Goal: Task Accomplishment & Management: Complete application form

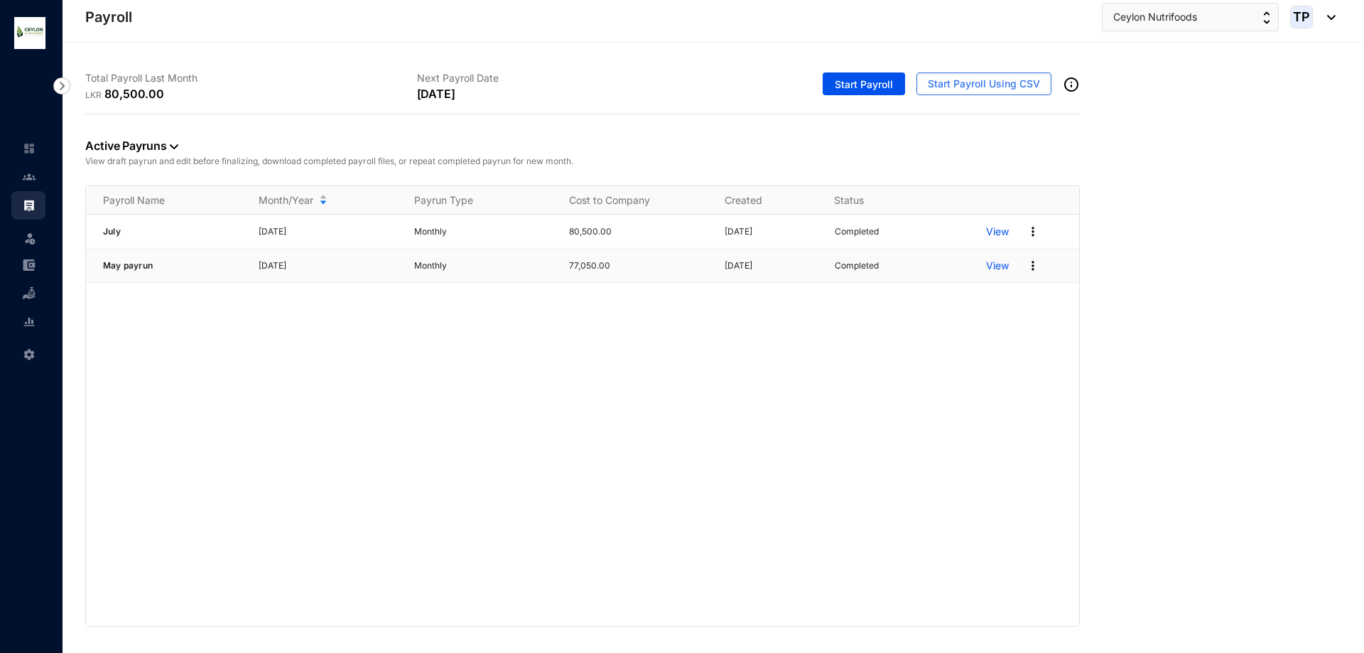
click at [1003, 267] on p "View" at bounding box center [997, 266] width 23 height 14
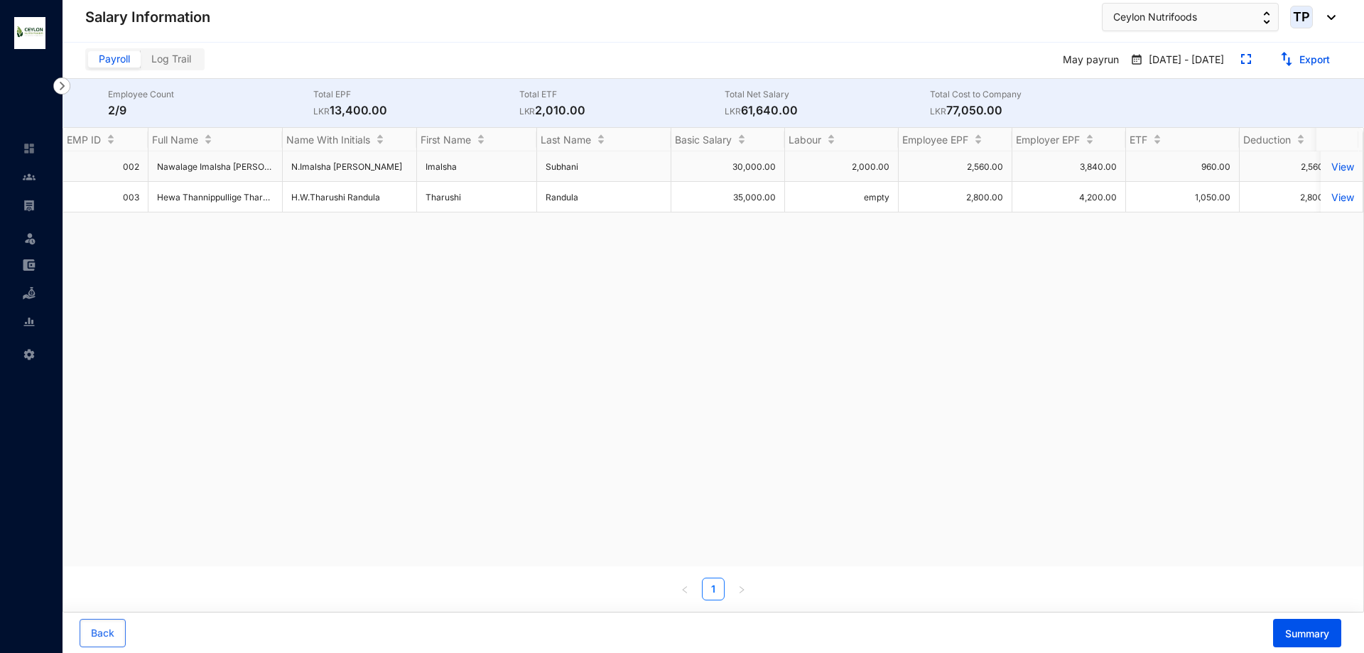
click at [1332, 166] on p "View" at bounding box center [1342, 167] width 25 height 12
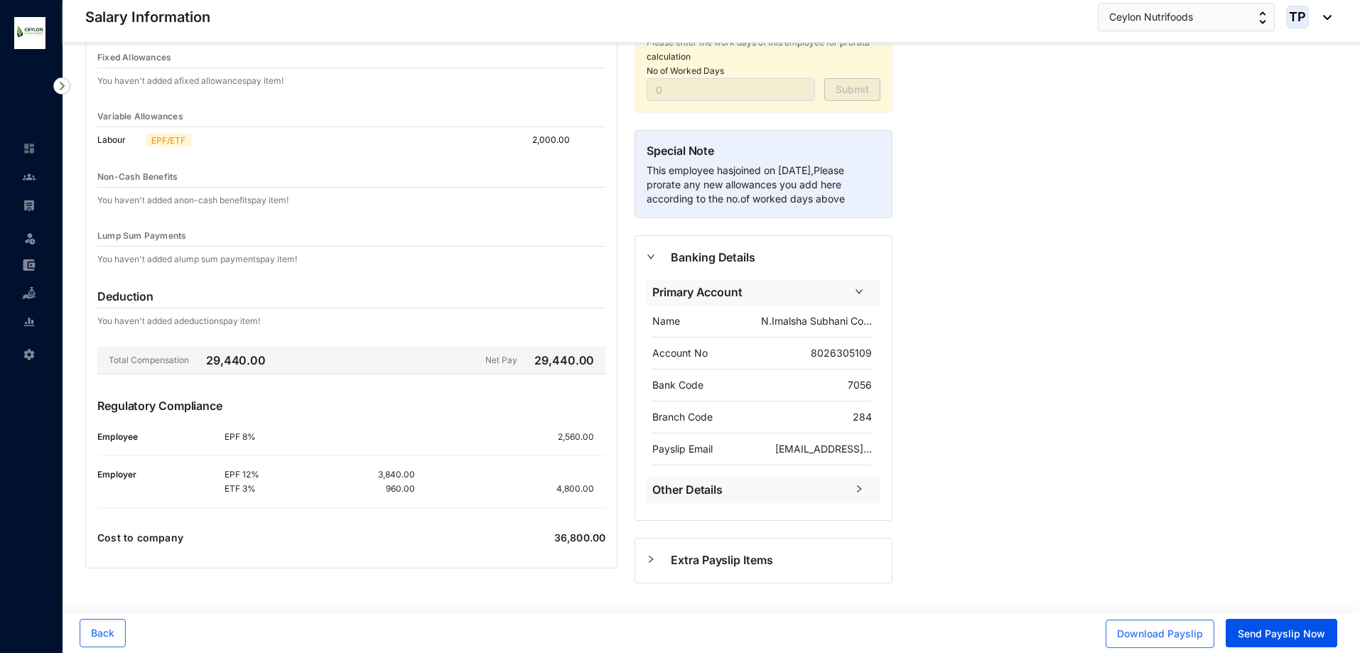
scroll to position [166, 0]
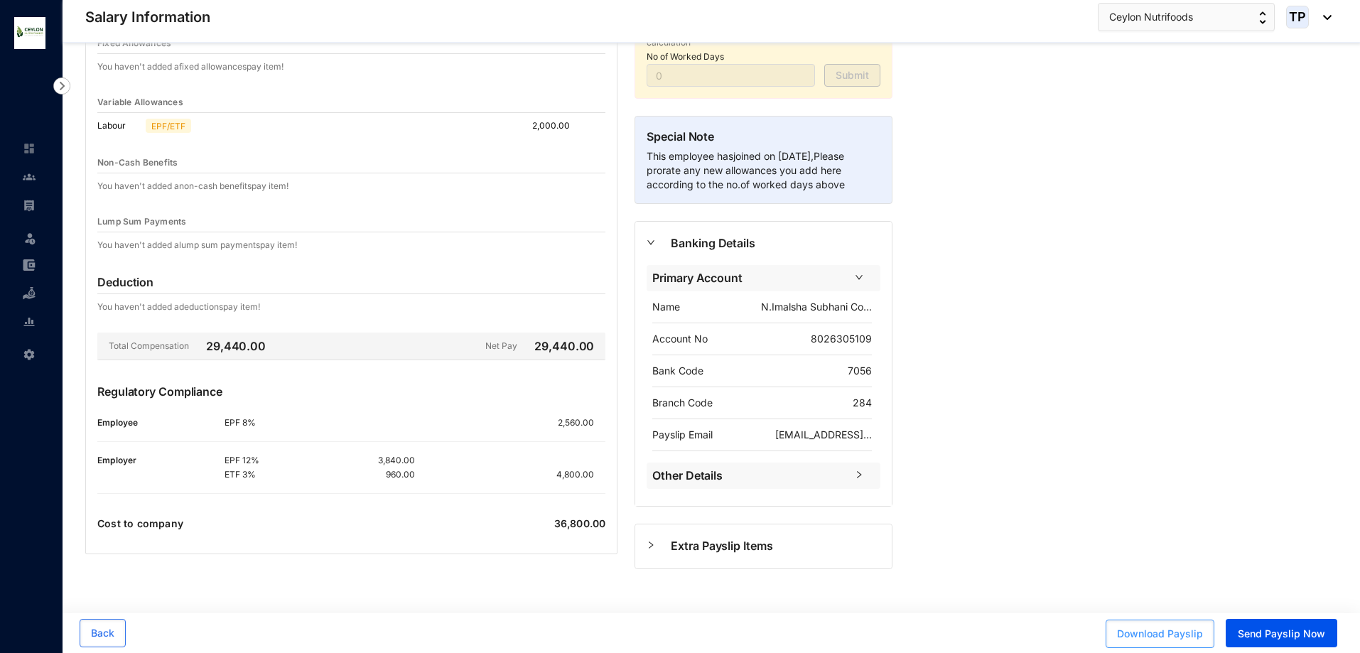
click at [1179, 632] on span "Download Payslip" at bounding box center [1160, 634] width 86 height 14
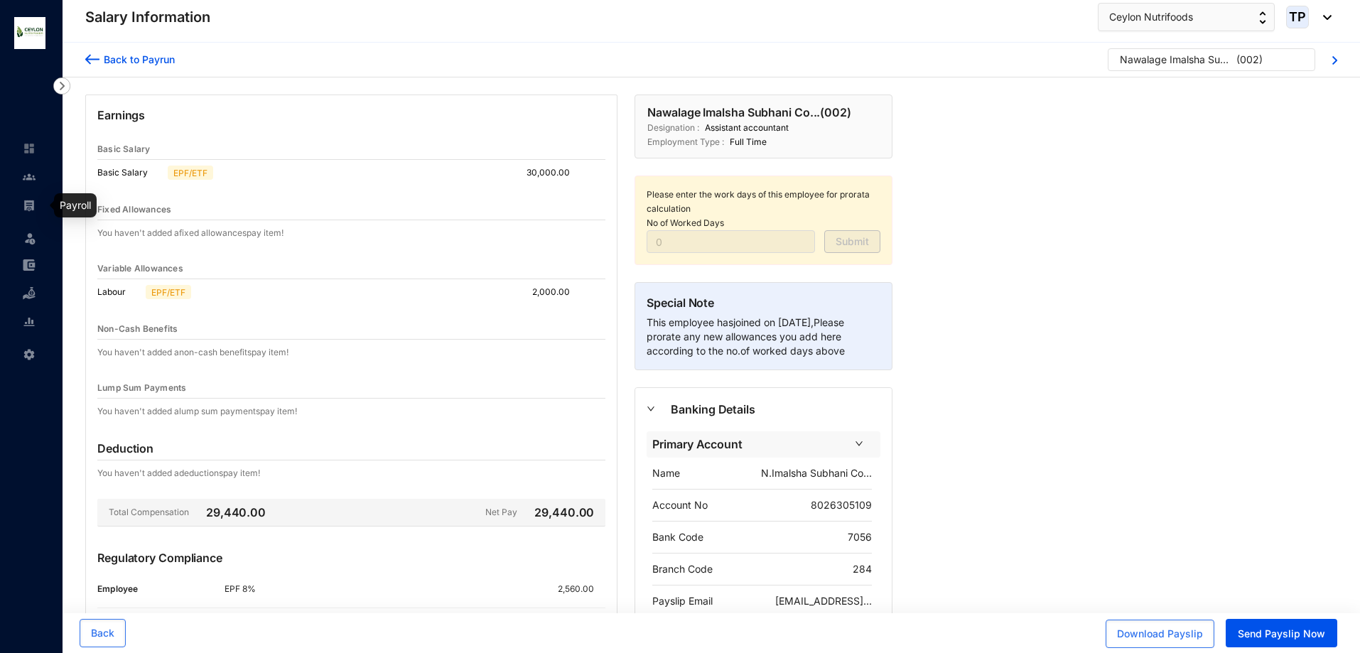
click at [28, 198] on div at bounding box center [29, 198] width 13 height 13
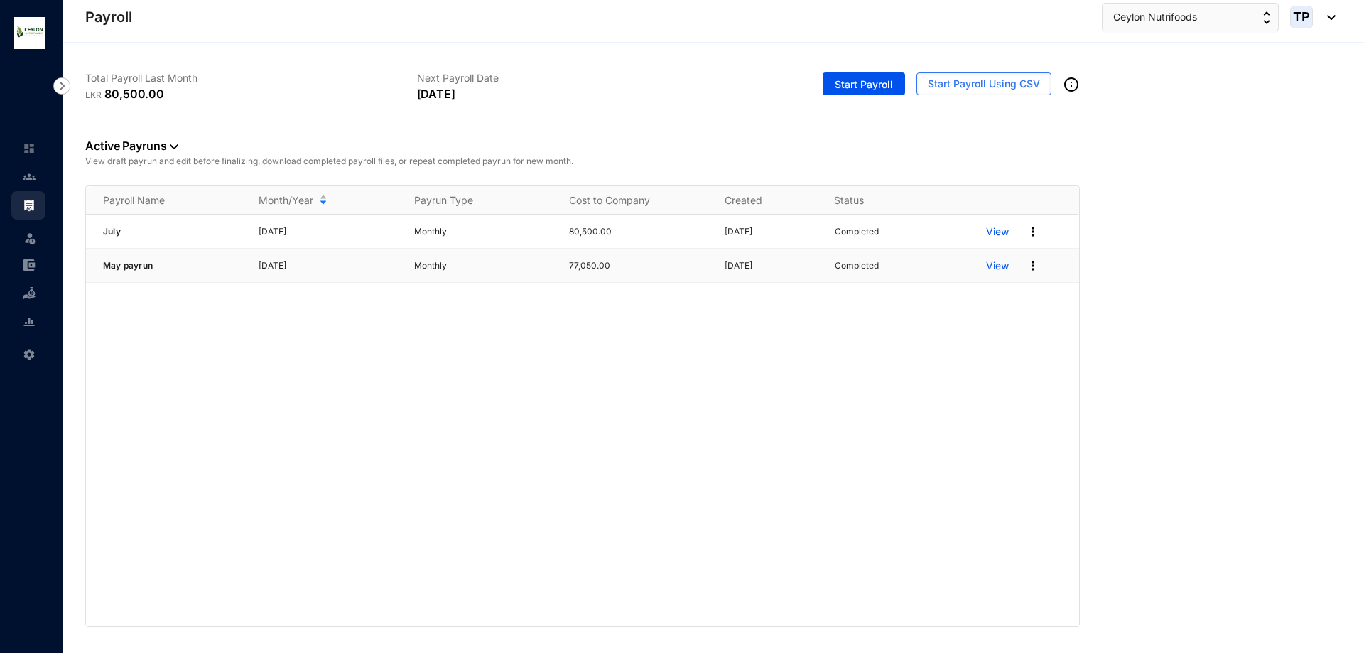
click at [999, 264] on p "View" at bounding box center [997, 266] width 23 height 14
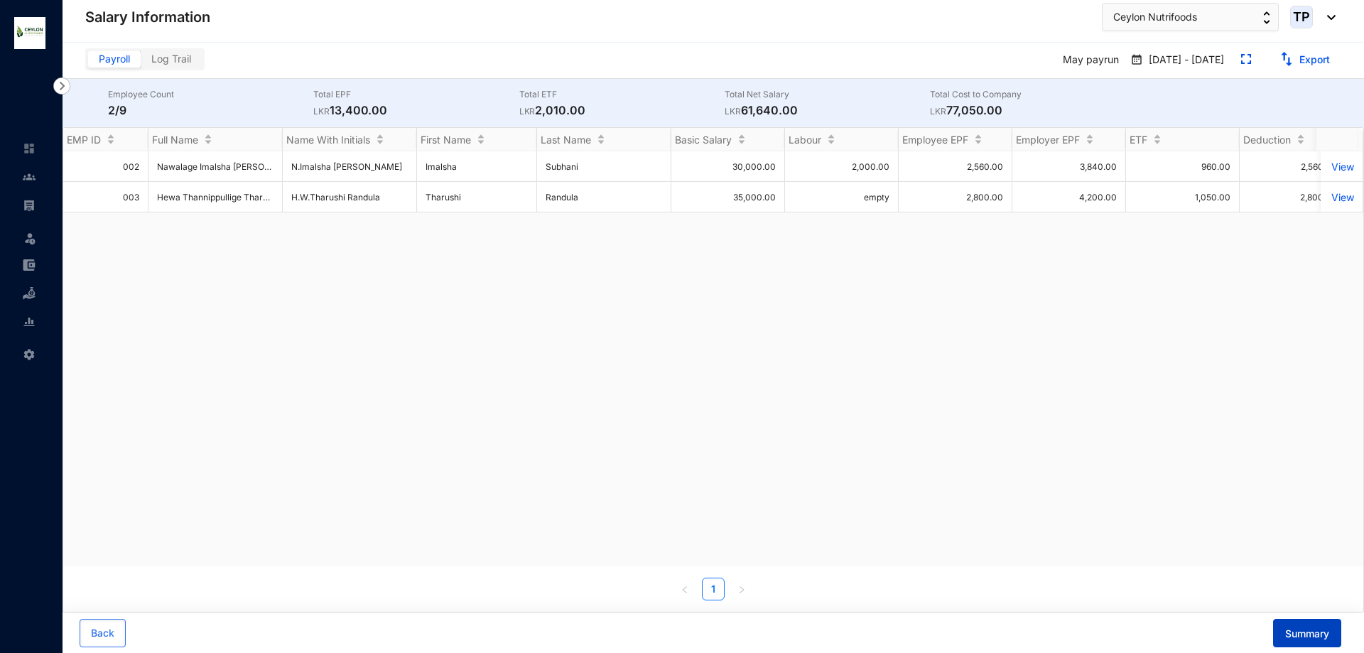
click at [1308, 623] on button "Summary" at bounding box center [1307, 633] width 68 height 28
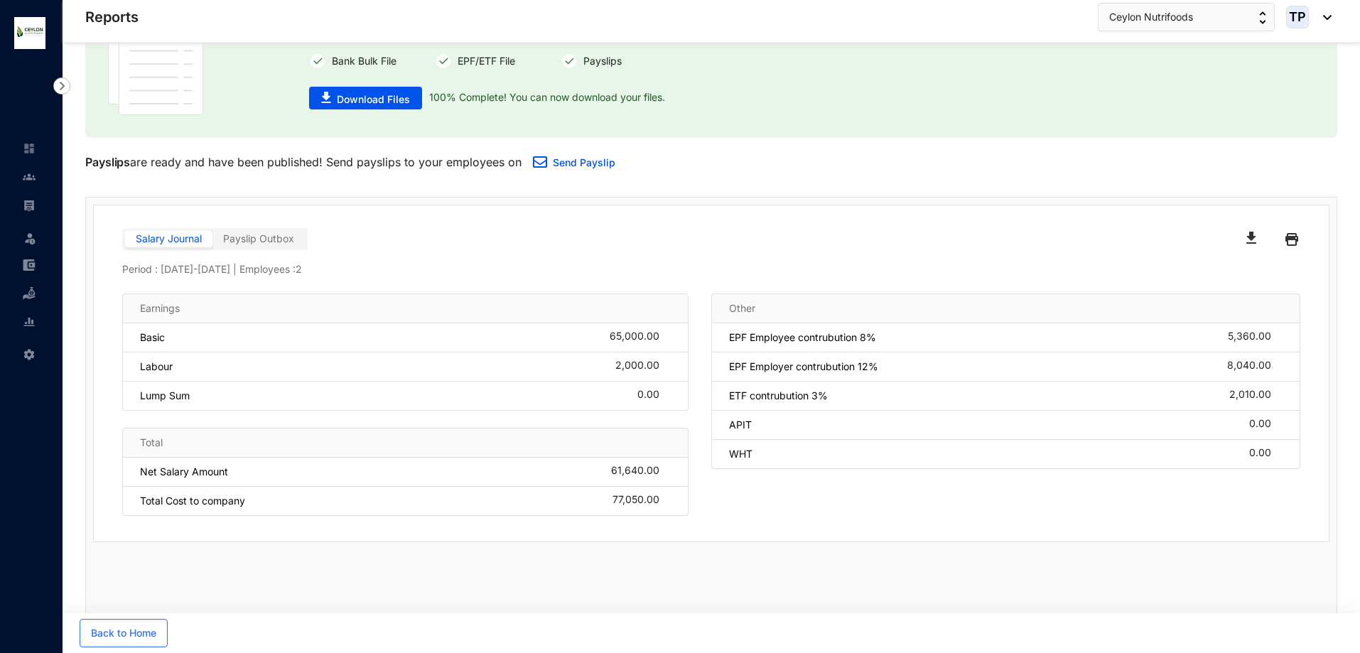
scroll to position [85, 0]
click at [1292, 239] on img at bounding box center [1291, 238] width 13 height 23
click at [1252, 235] on img "button" at bounding box center [1251, 237] width 10 height 12
click at [980, 357] on div "EPF Employer contrubution 12% 8,040.00" at bounding box center [1005, 366] width 589 height 29
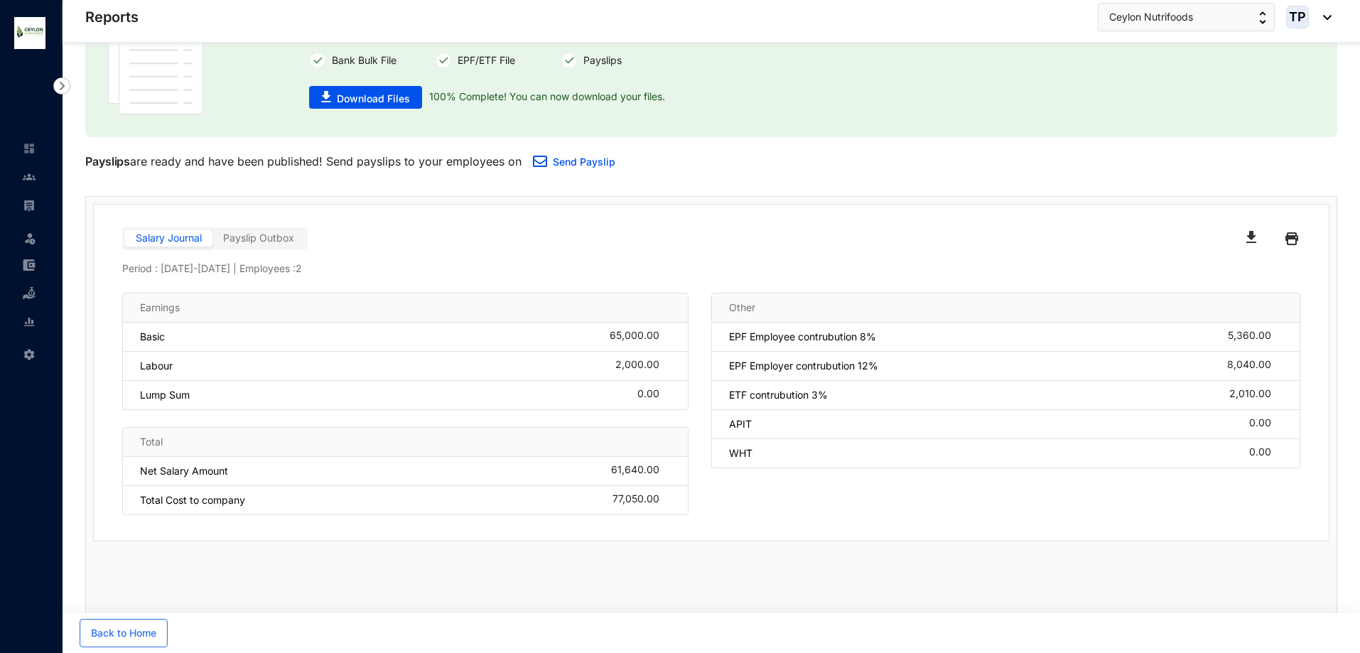
click at [1296, 239] on img at bounding box center [1291, 238] width 13 height 23
click at [28, 183] on link at bounding box center [41, 177] width 36 height 14
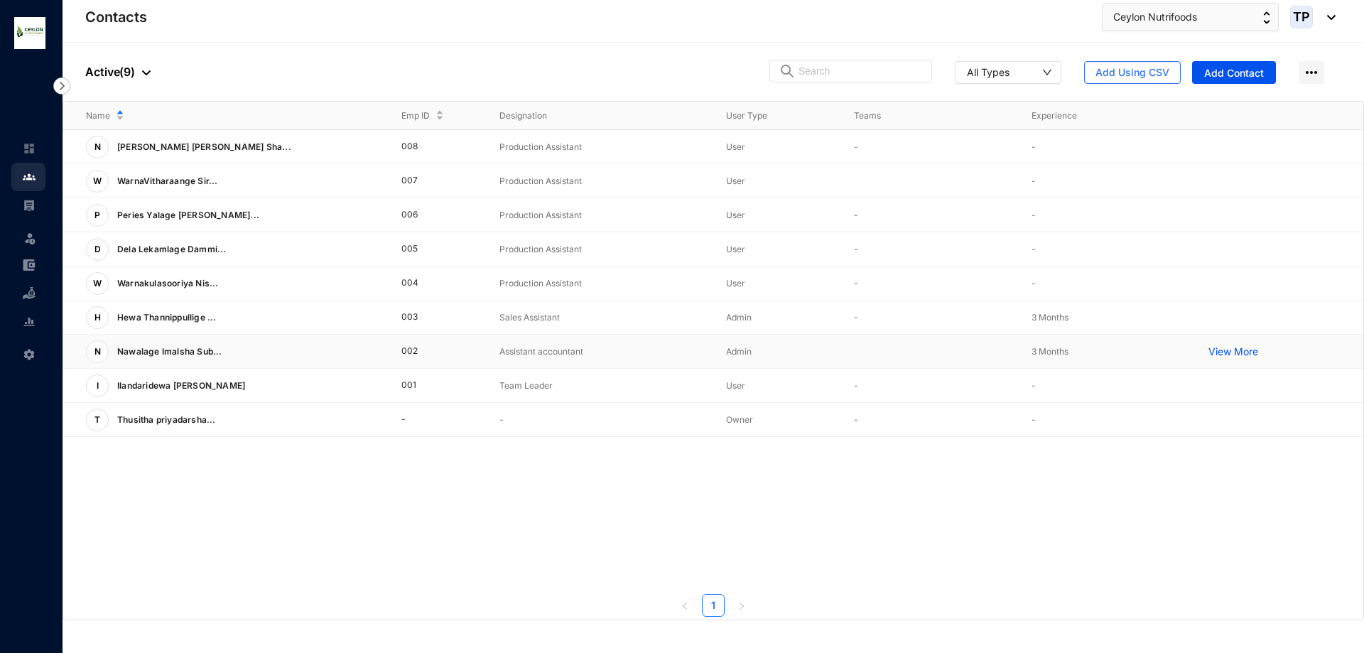
click at [1237, 357] on p "View More" at bounding box center [1237, 352] width 57 height 14
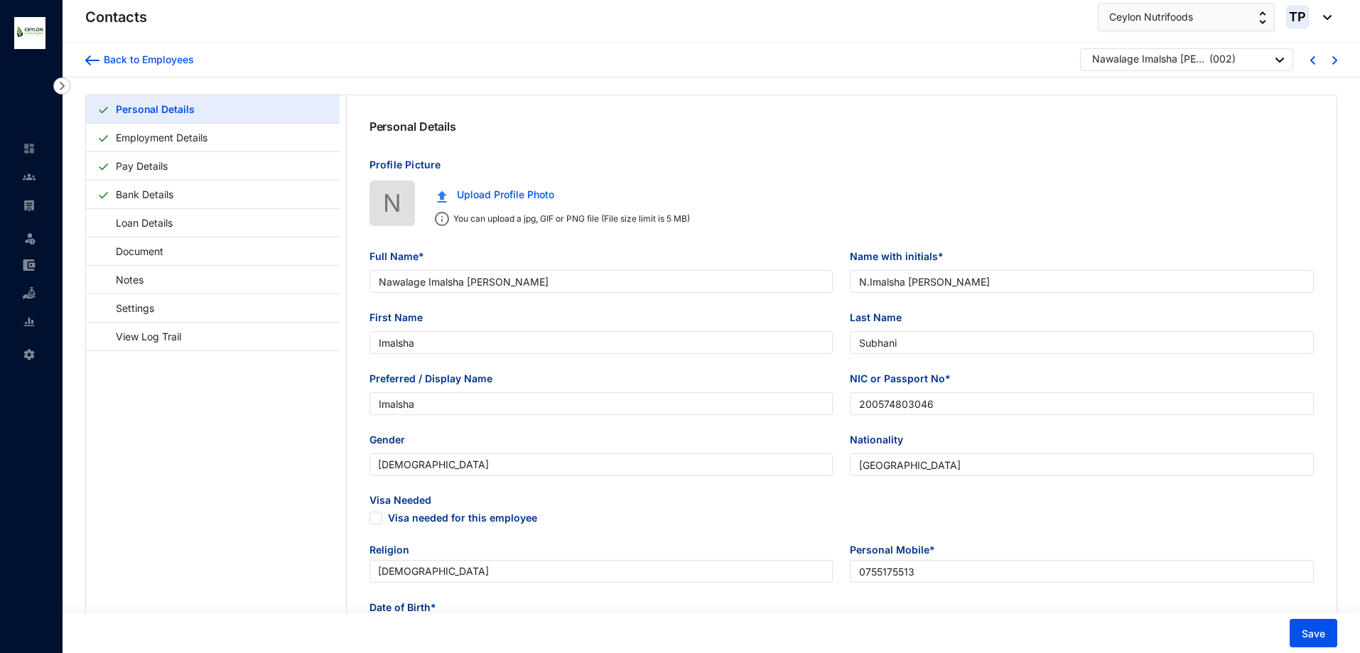
type input "Nawalage Imalsha [PERSON_NAME]"
type input "N.Imalsha [PERSON_NAME]"
type input "Imalsha"
type input "Subhani"
type input "Imalsha"
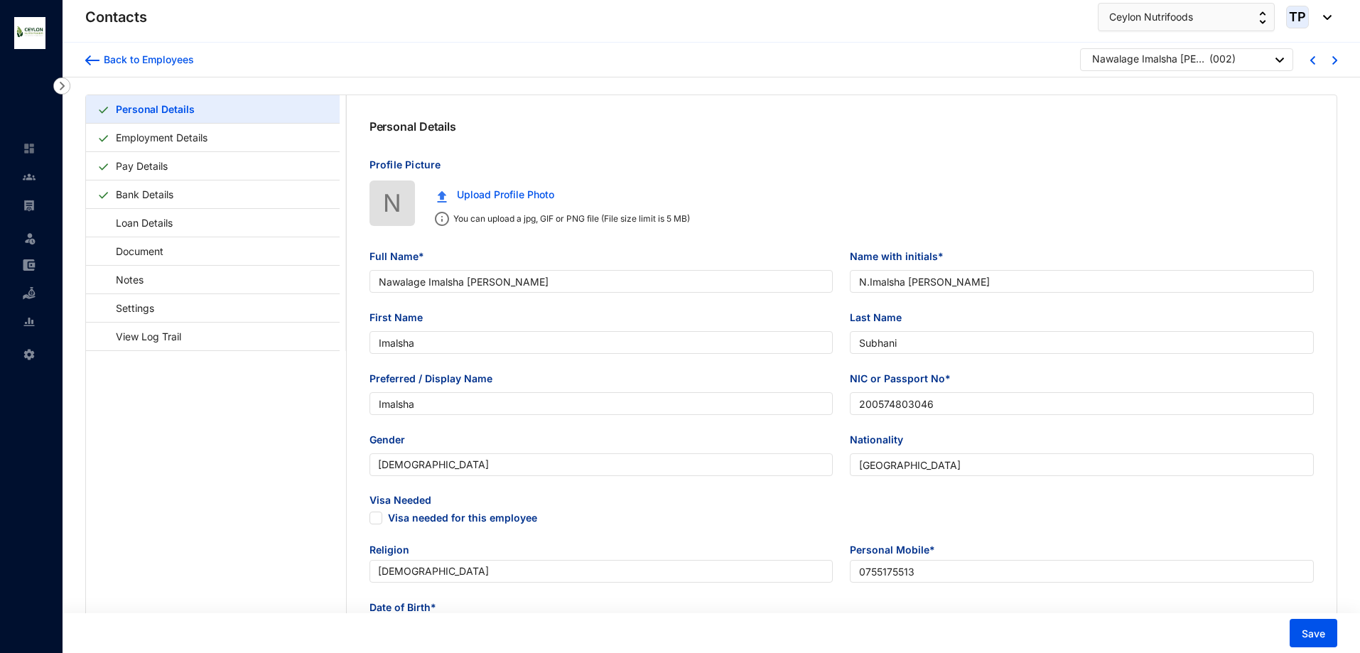
type input "200574803046"
type input "[GEOGRAPHIC_DATA]"
type input "0755175513"
type input "[STREET_ADDRESS]"
checkbox input "true"
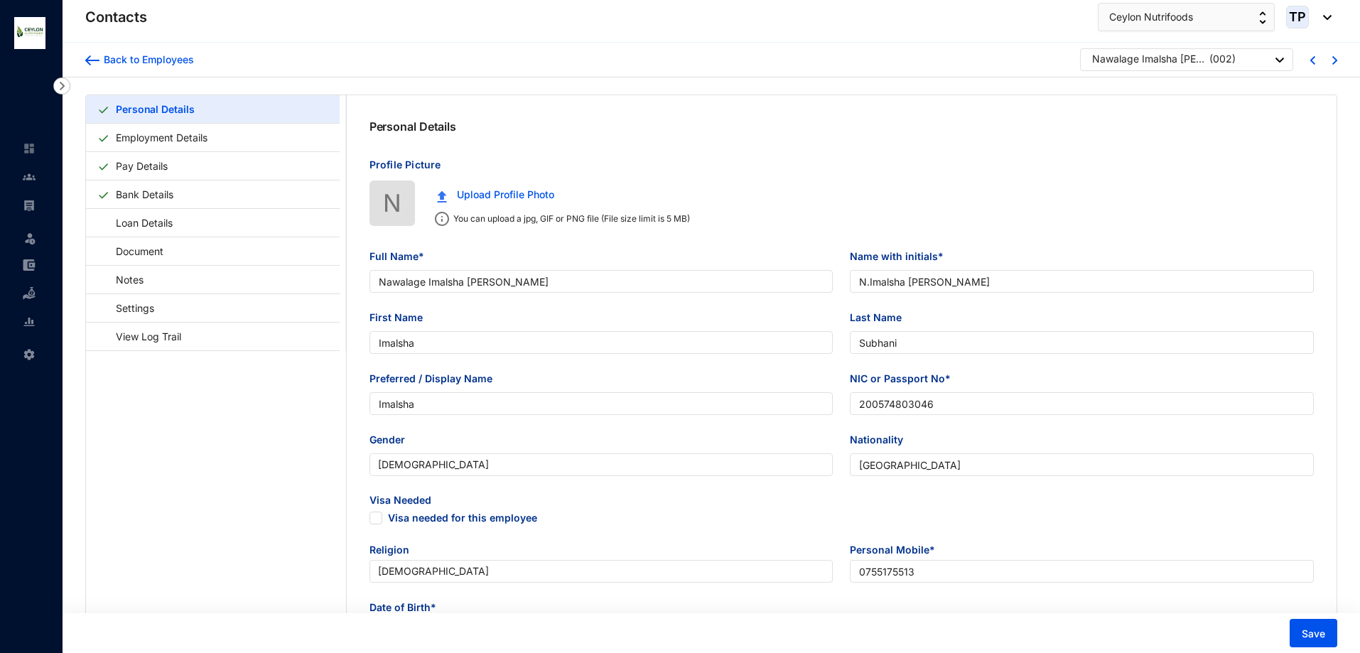
radio input "true"
type input "[PERSON_NAME]"
type input "Father"
type input "0752812251"
type input "[DATE]"
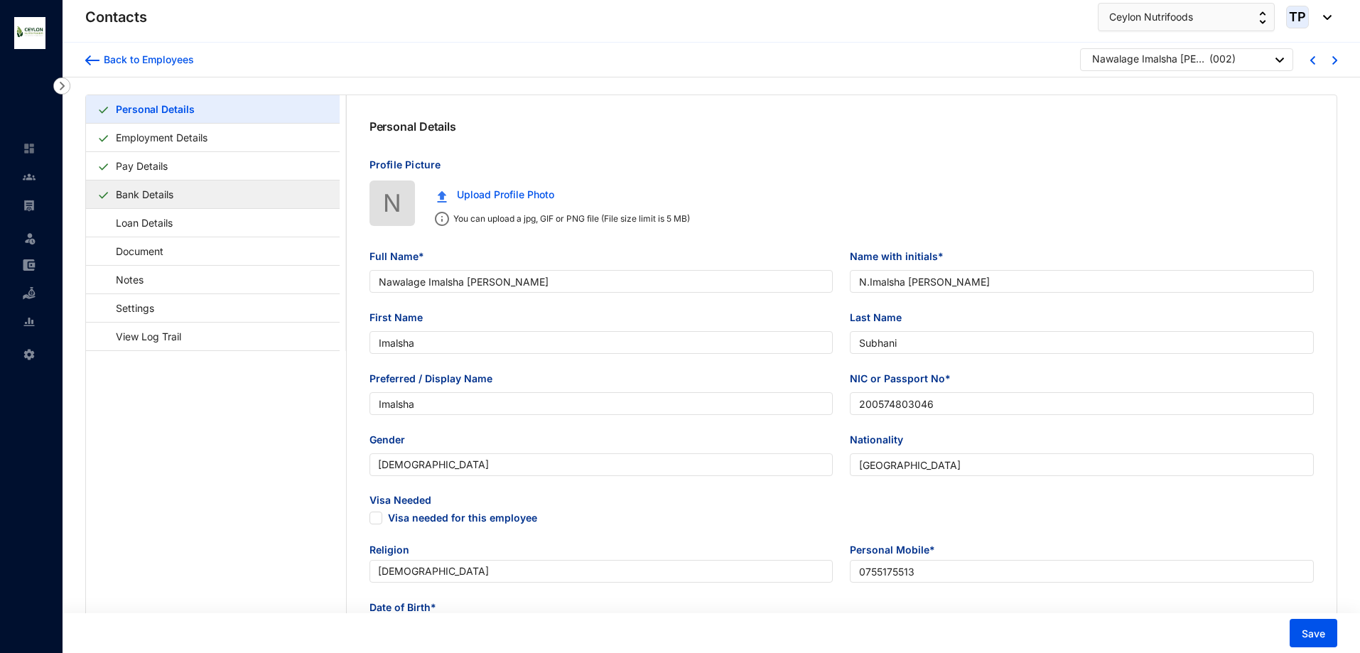
click at [168, 190] on link "Bank Details" at bounding box center [144, 194] width 69 height 29
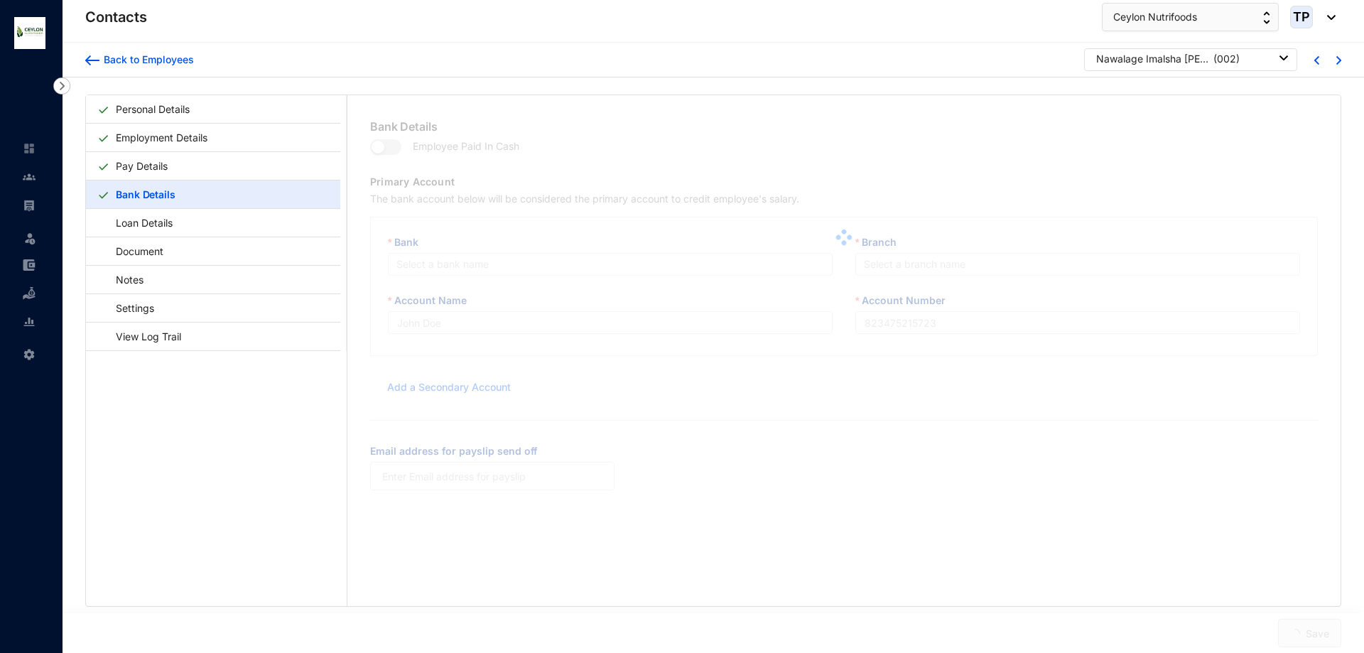
type input "N.Imalsha [PERSON_NAME]"
type input "8026305109"
type input "[EMAIL_ADDRESS][DOMAIN_NAME]"
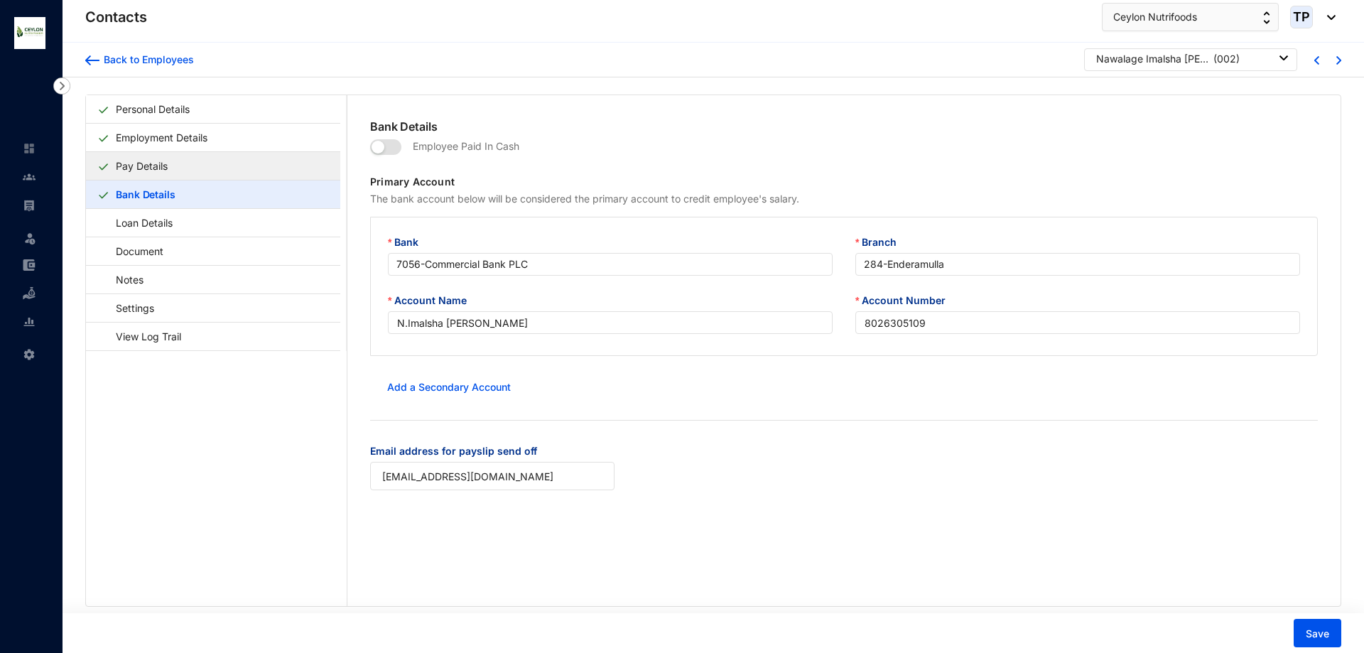
click at [161, 173] on link "Pay Details" at bounding box center [141, 165] width 63 height 29
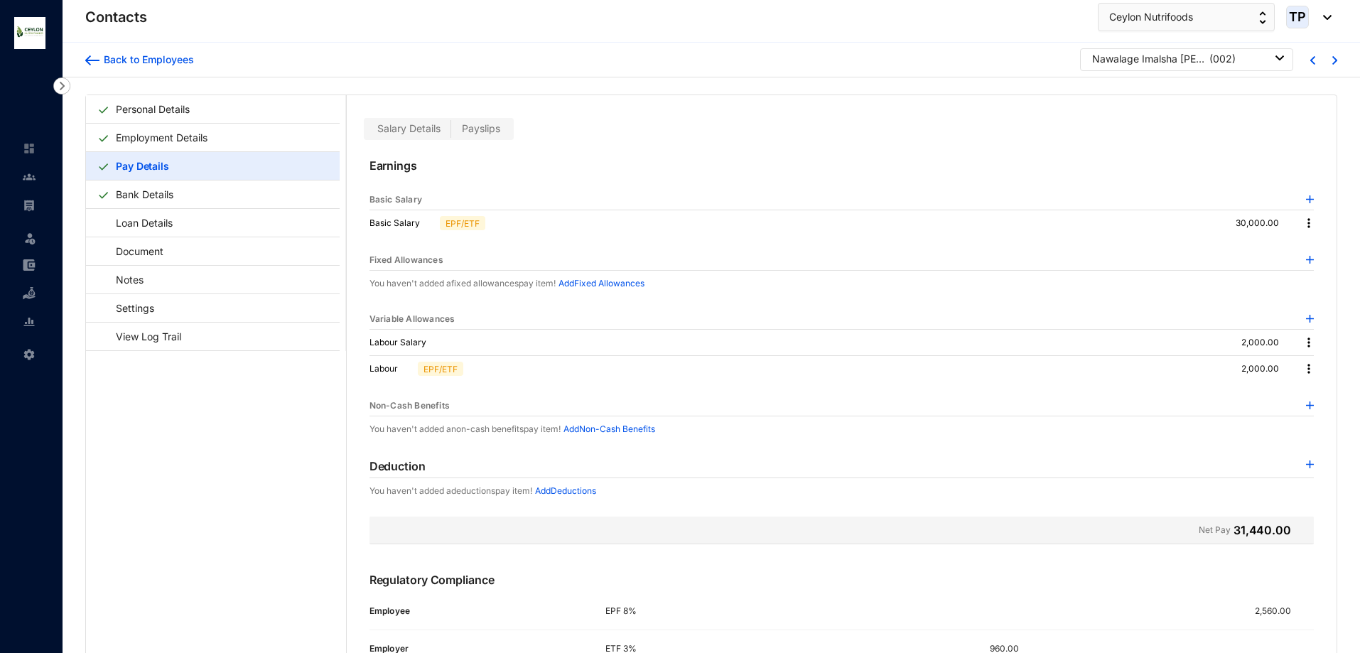
click at [1302, 224] on img at bounding box center [1309, 223] width 14 height 14
click at [1314, 235] on ul "Edit" at bounding box center [1318, 247] width 41 height 28
click at [1314, 238] on li "Edit" at bounding box center [1317, 247] width 35 height 23
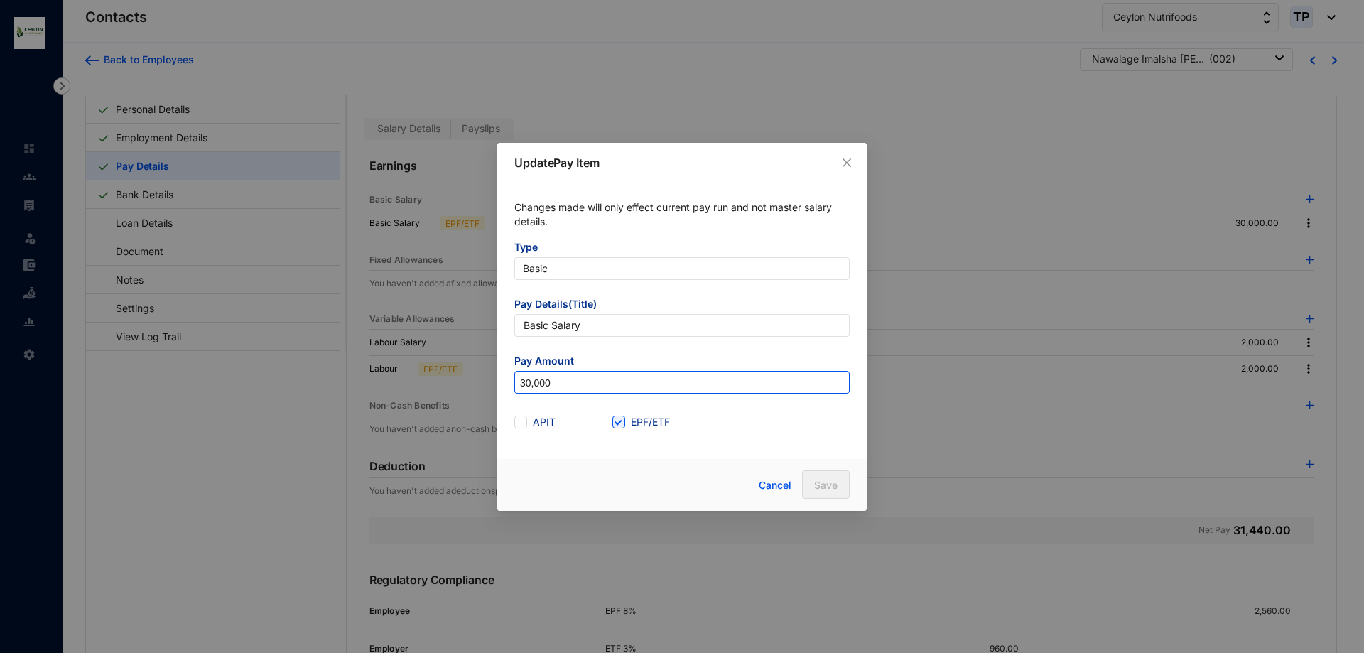
click at [530, 386] on input "30,000" at bounding box center [682, 383] width 334 height 23
type input "35,000"
click at [836, 484] on span "Save" at bounding box center [825, 485] width 23 height 14
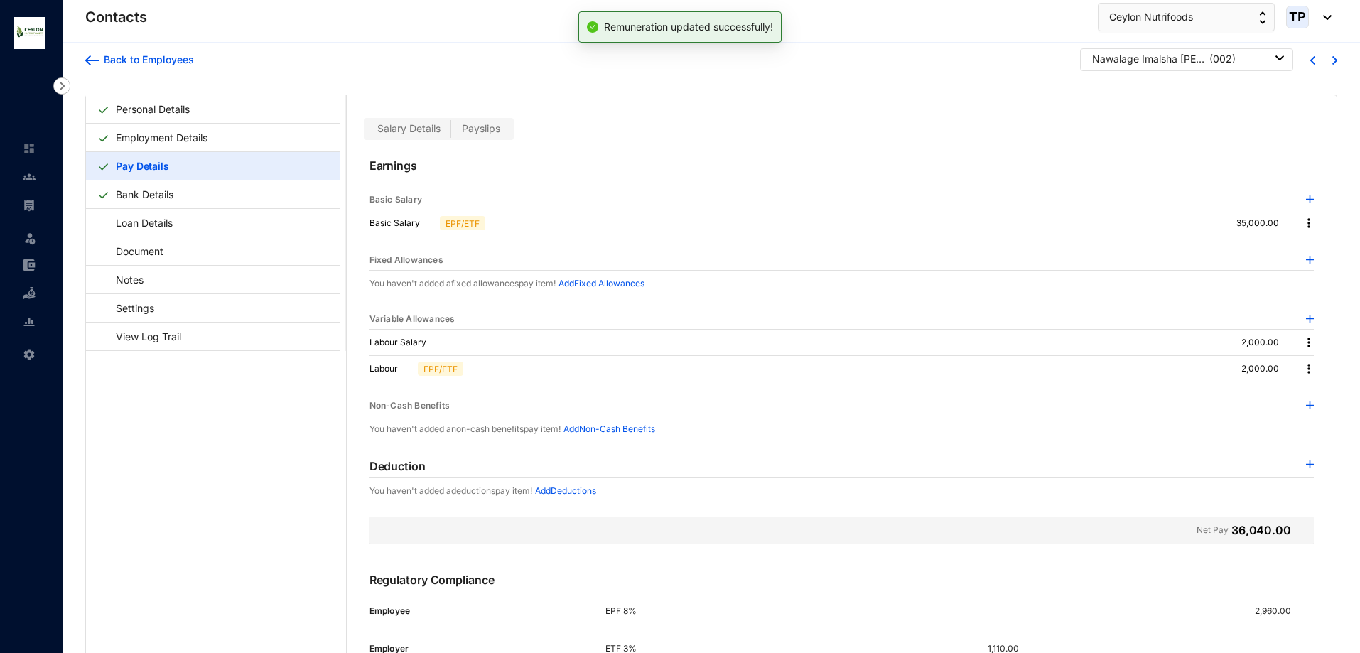
click at [1305, 346] on img at bounding box center [1309, 342] width 14 height 14
click at [1322, 385] on p "Delete" at bounding box center [1324, 389] width 30 height 14
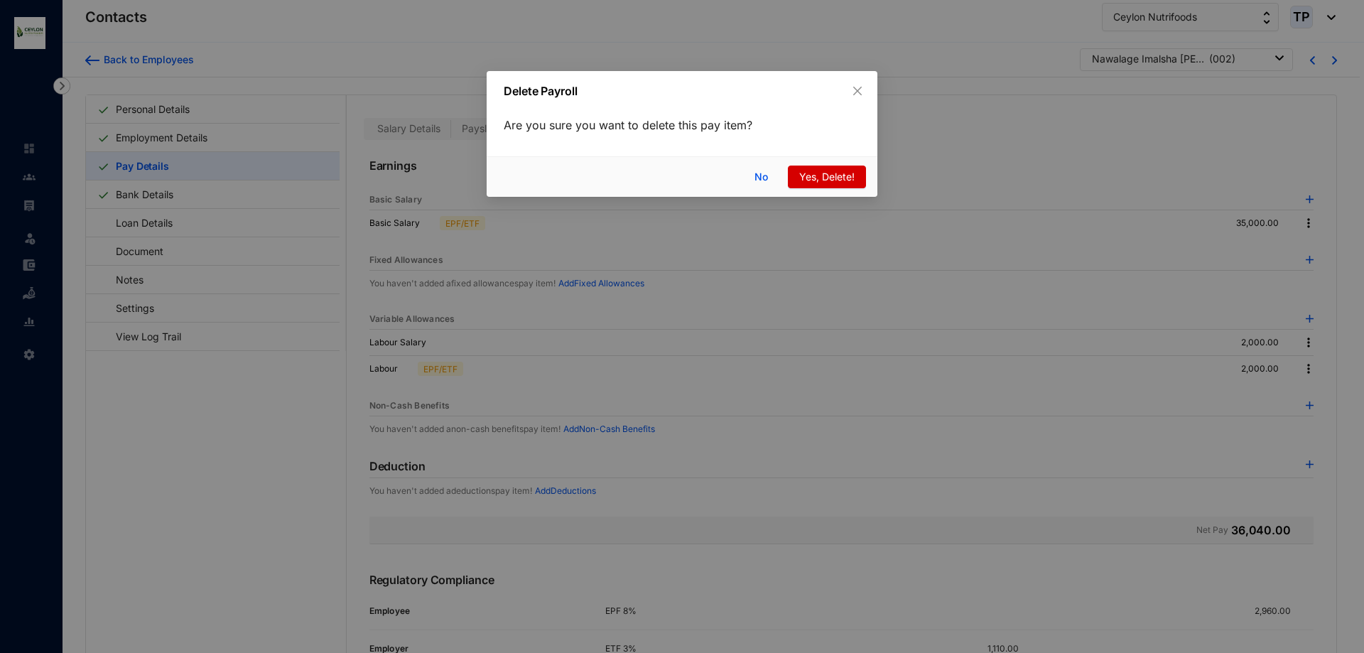
click at [834, 179] on span "Yes, Delete!" at bounding box center [826, 177] width 55 height 16
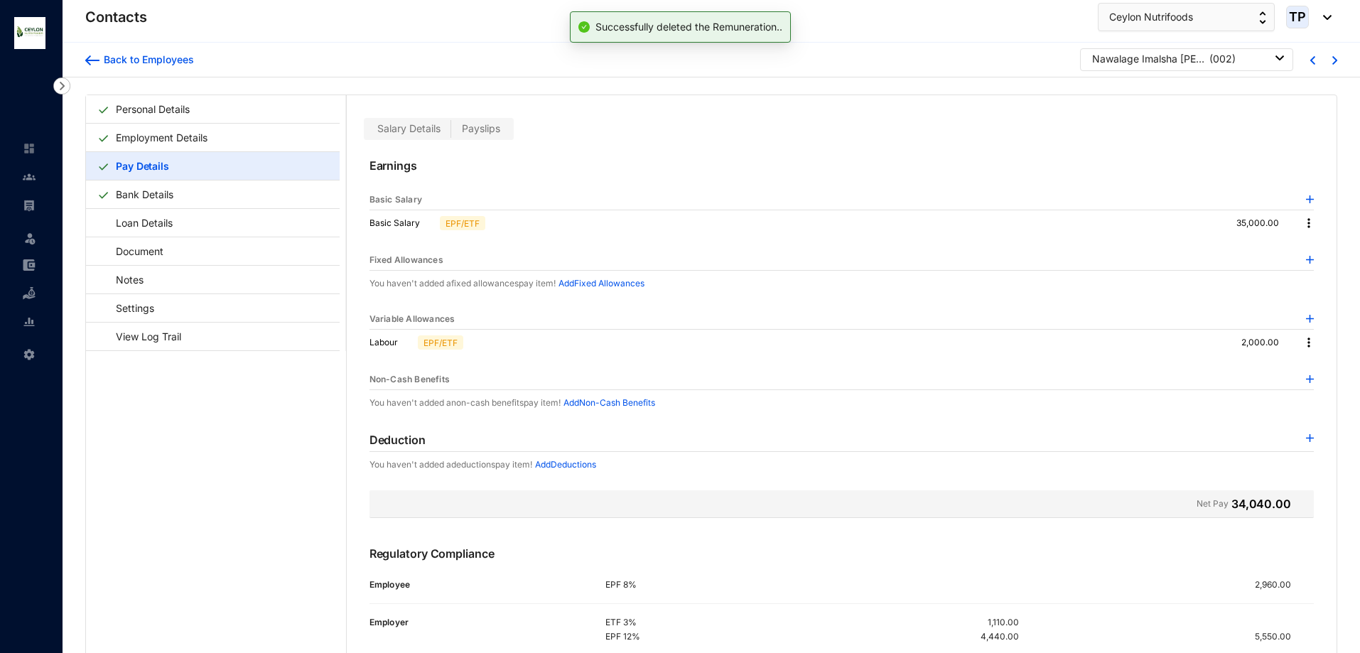
click at [1302, 347] on img at bounding box center [1309, 342] width 14 height 14
click at [1316, 383] on p "Delete" at bounding box center [1324, 389] width 30 height 14
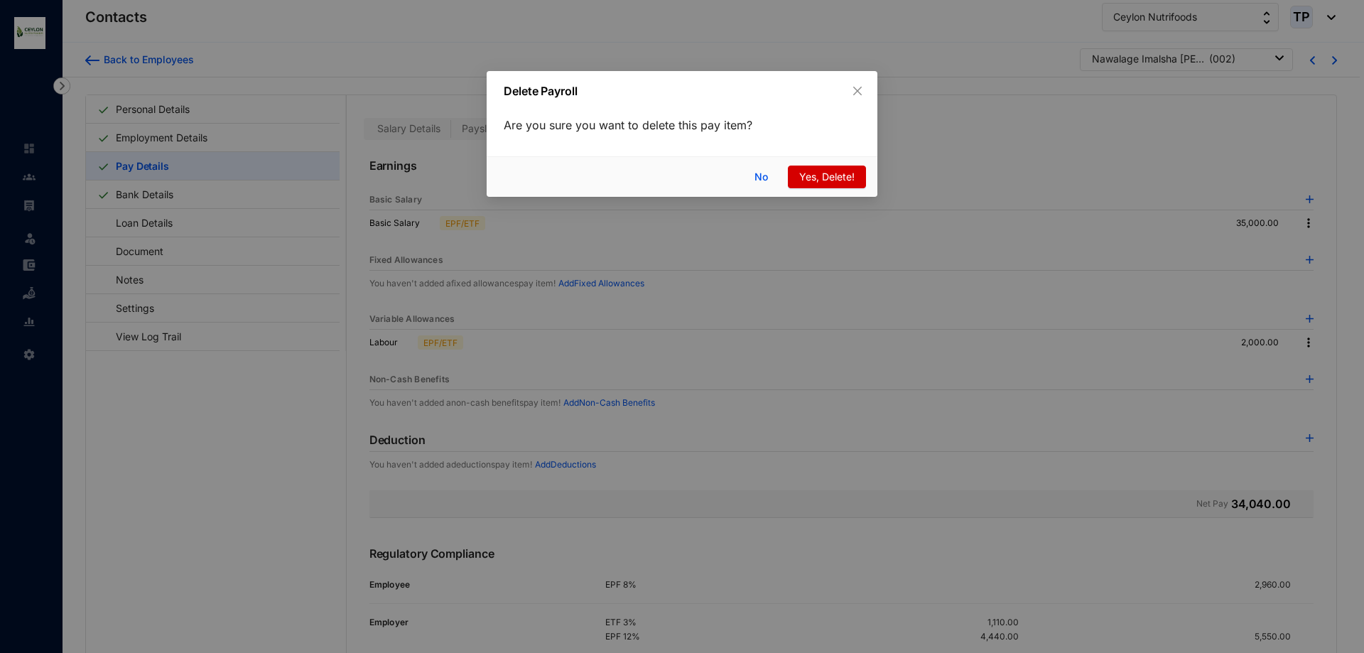
click at [815, 173] on span "Yes, Delete!" at bounding box center [826, 177] width 55 height 16
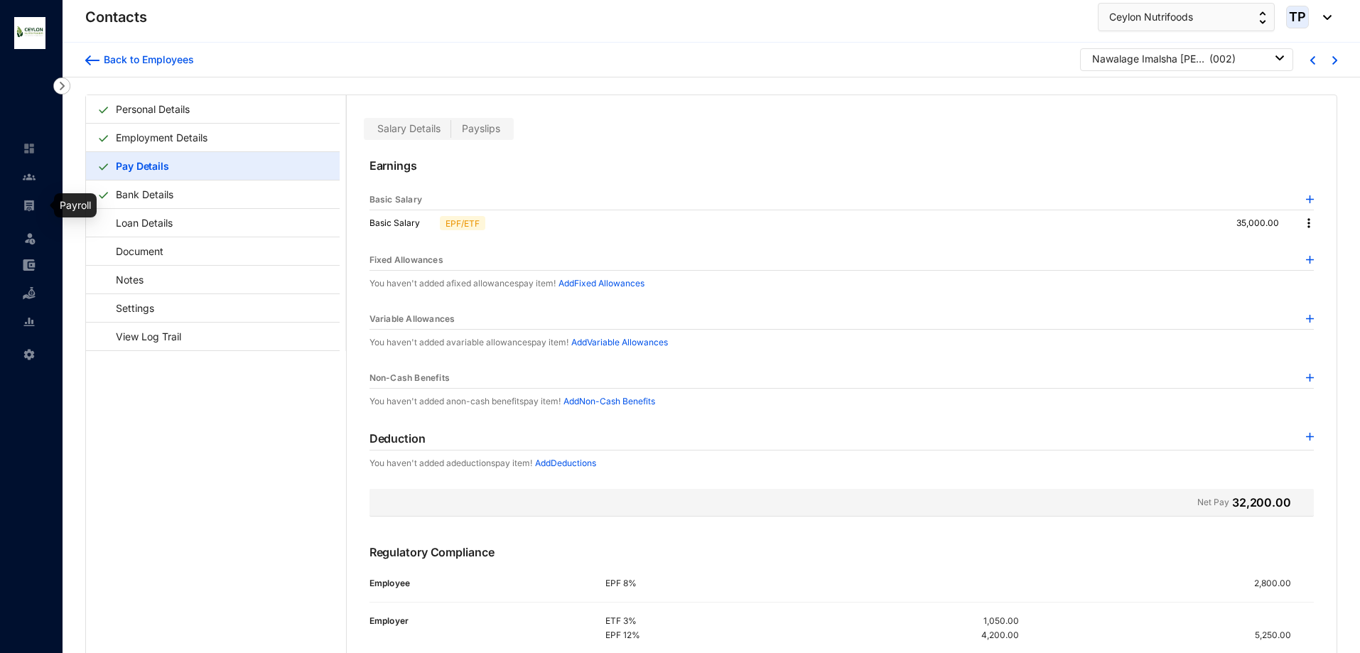
click at [23, 204] on img at bounding box center [29, 205] width 13 height 13
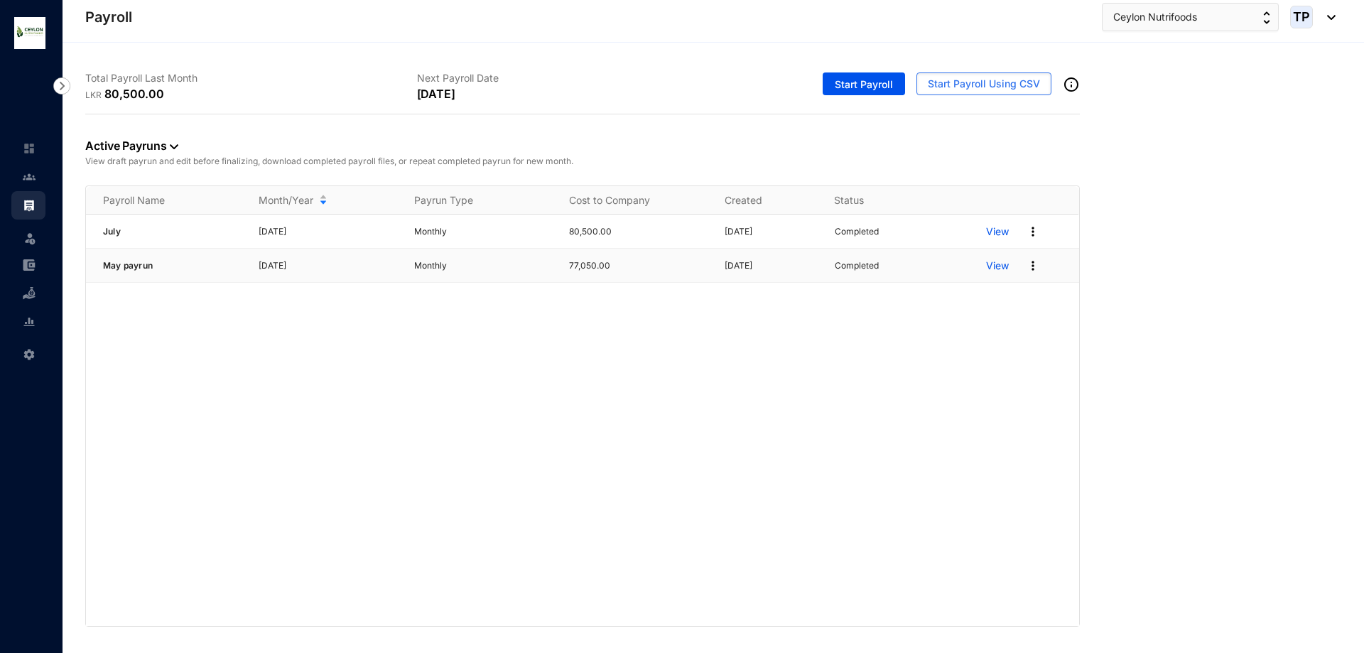
click at [996, 263] on p "View" at bounding box center [997, 266] width 23 height 14
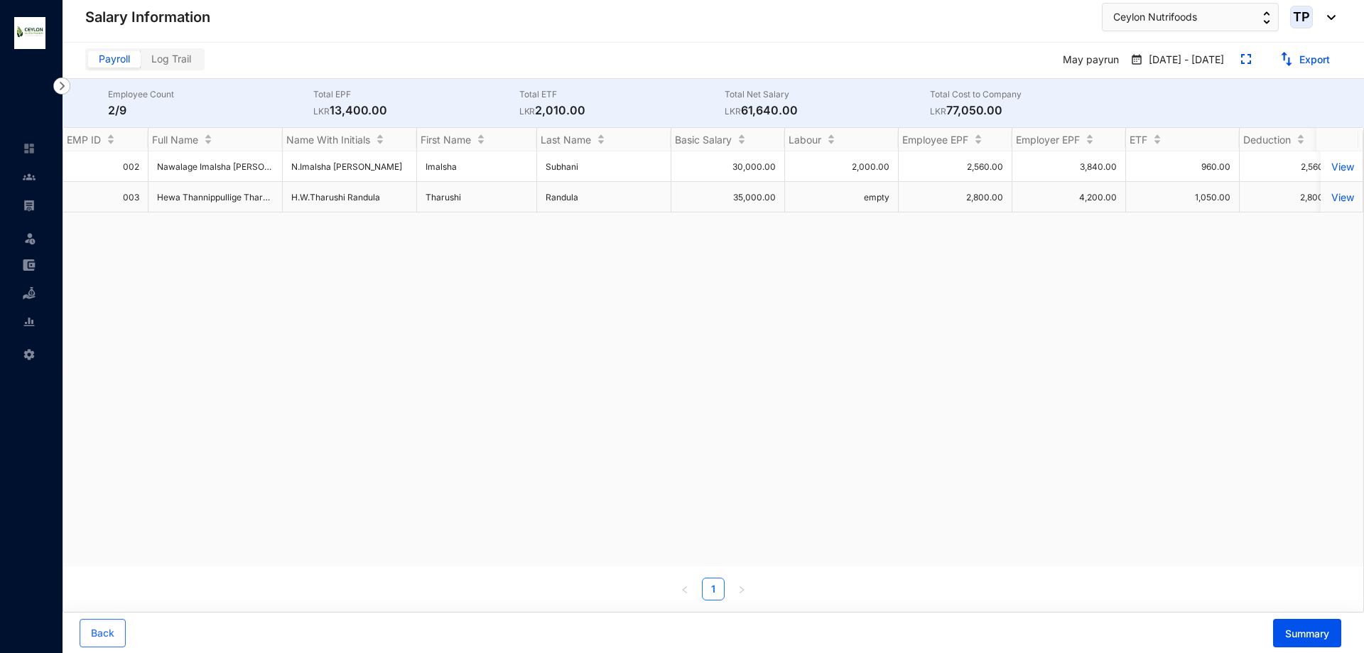
click at [1337, 201] on p "View" at bounding box center [1342, 197] width 25 height 12
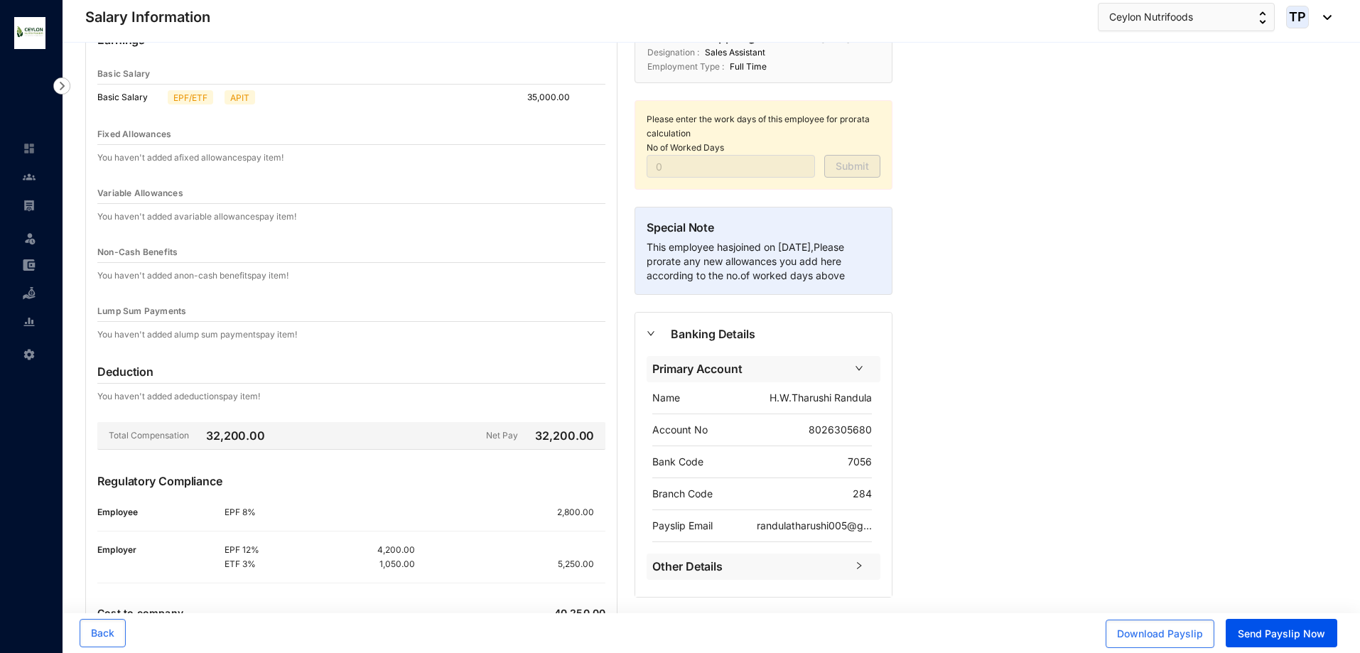
scroll to position [166, 0]
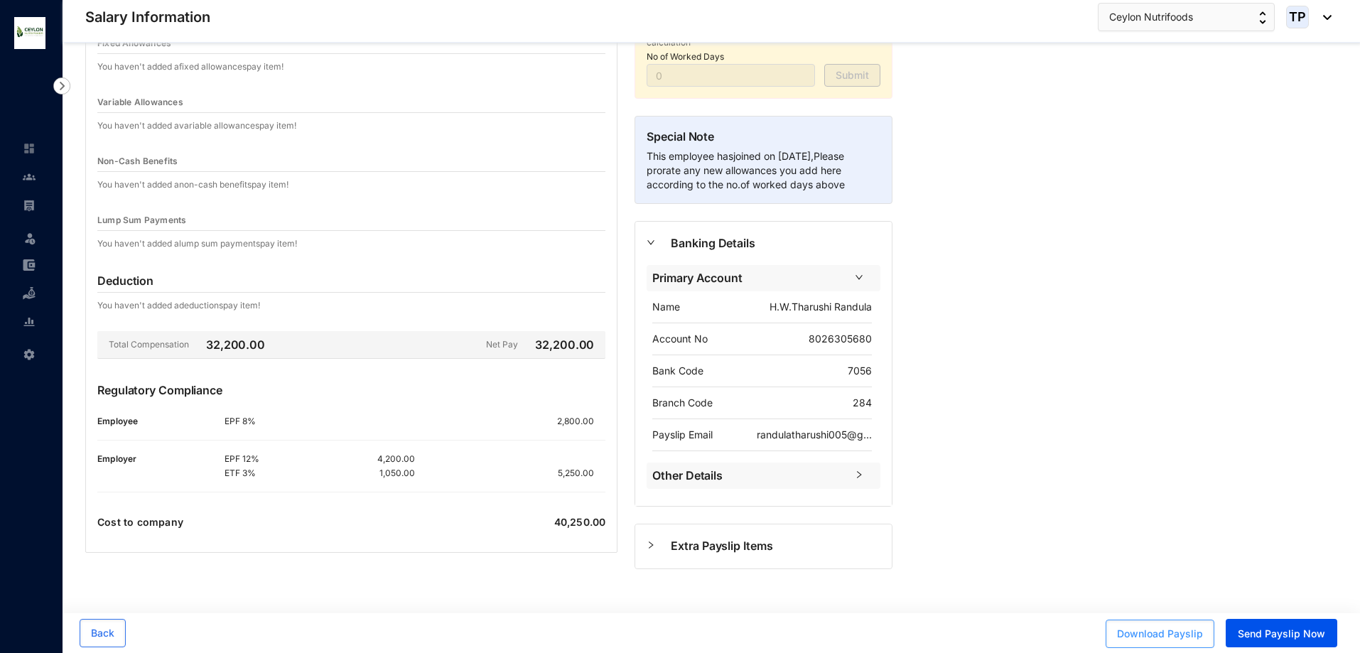
click at [1175, 632] on span "Download Payslip" at bounding box center [1160, 634] width 86 height 14
click at [1285, 632] on span "Send Payslip Now" at bounding box center [1281, 634] width 87 height 14
click at [1328, 16] on img at bounding box center [1324, 17] width 16 height 5
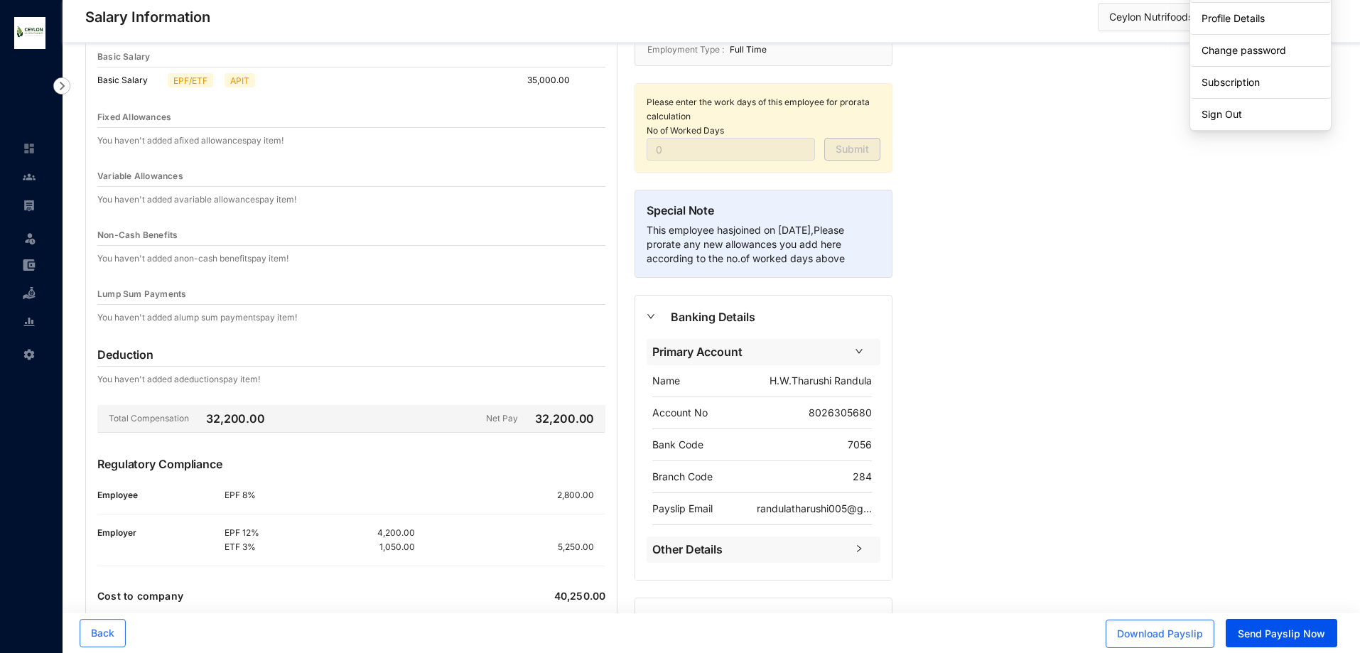
scroll to position [0, 0]
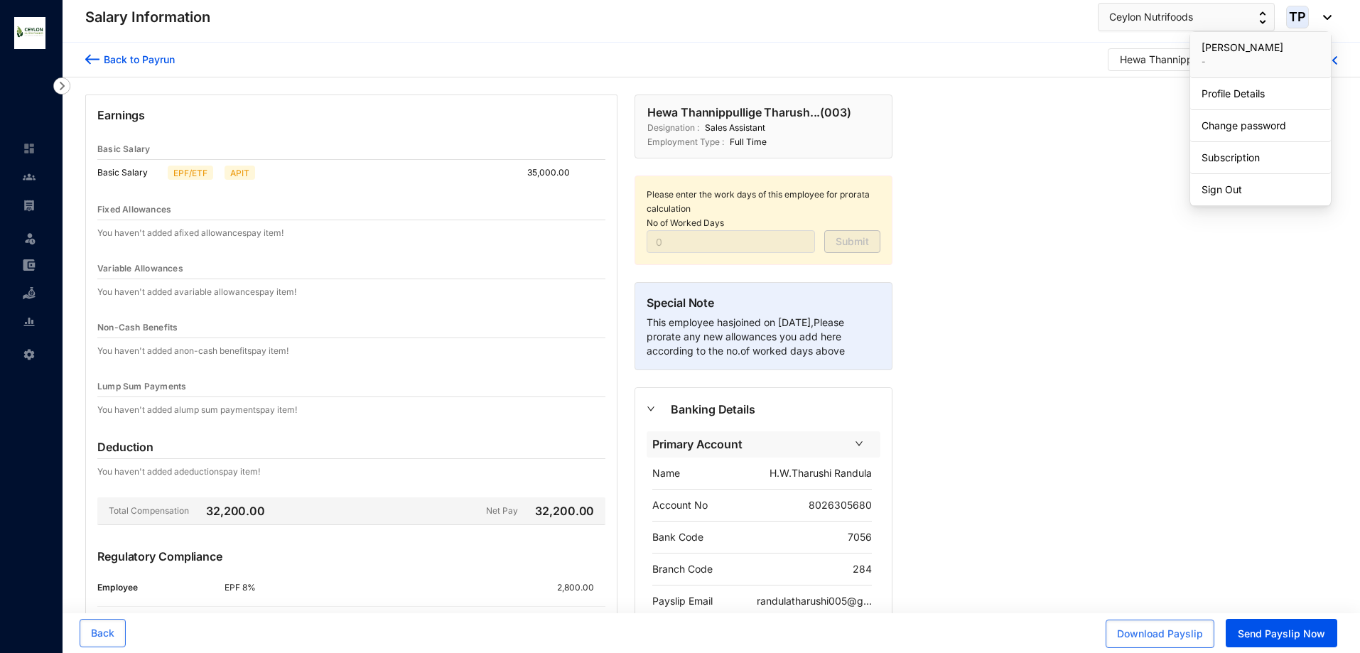
click at [1200, 312] on div "Back to Payrun Hewa Thannippullige Tharush... ( 003 ) Earnings Basic Salary Bas…" at bounding box center [712, 431] width 1298 height 777
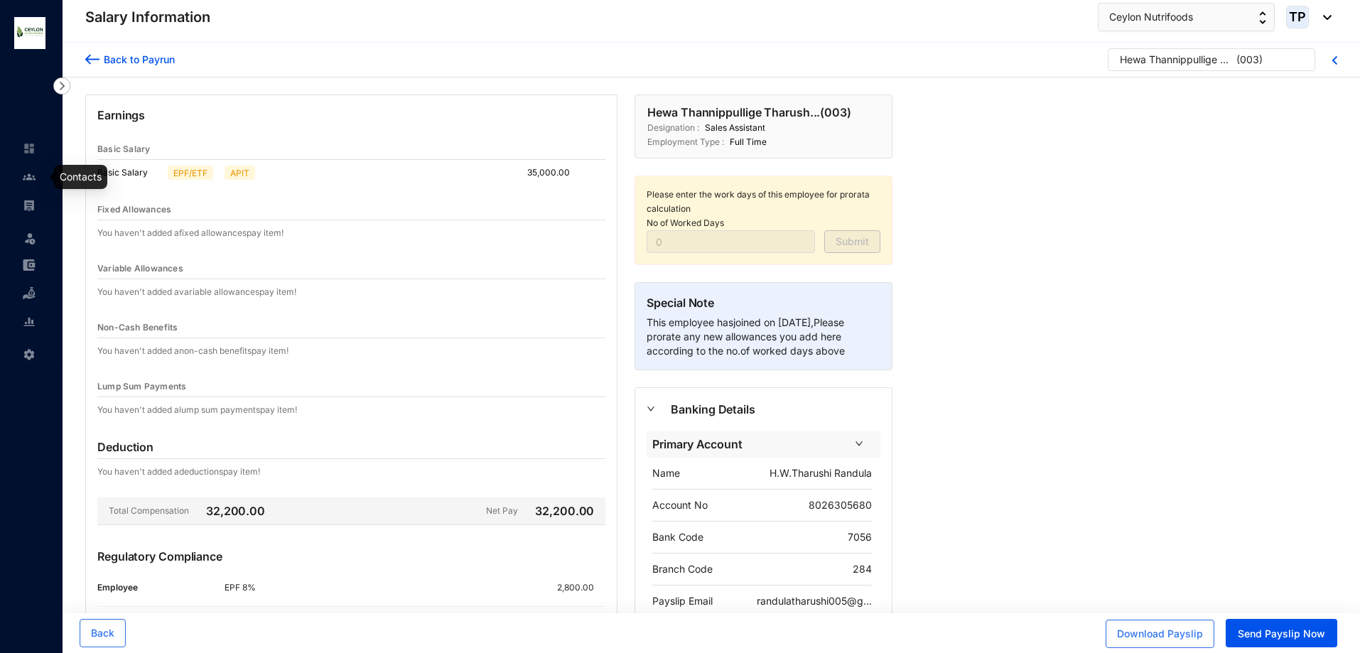
click at [23, 183] on link at bounding box center [41, 177] width 36 height 14
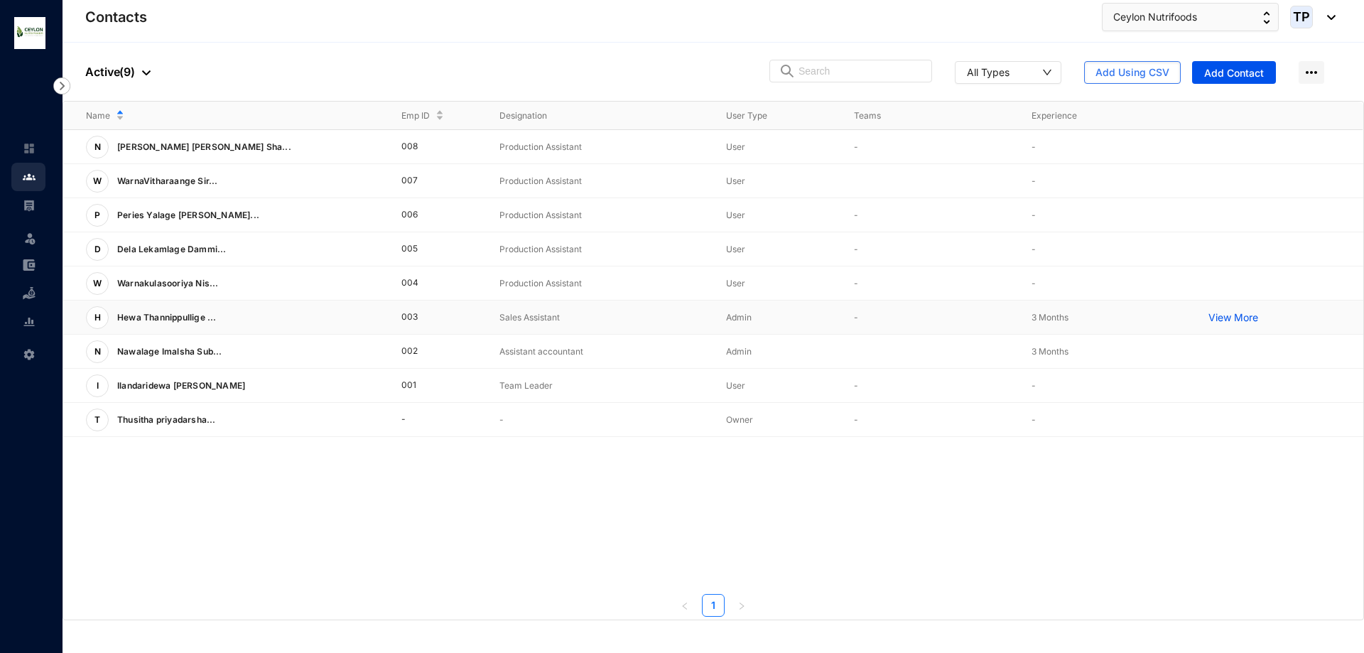
click at [1241, 311] on p "View More" at bounding box center [1237, 318] width 57 height 14
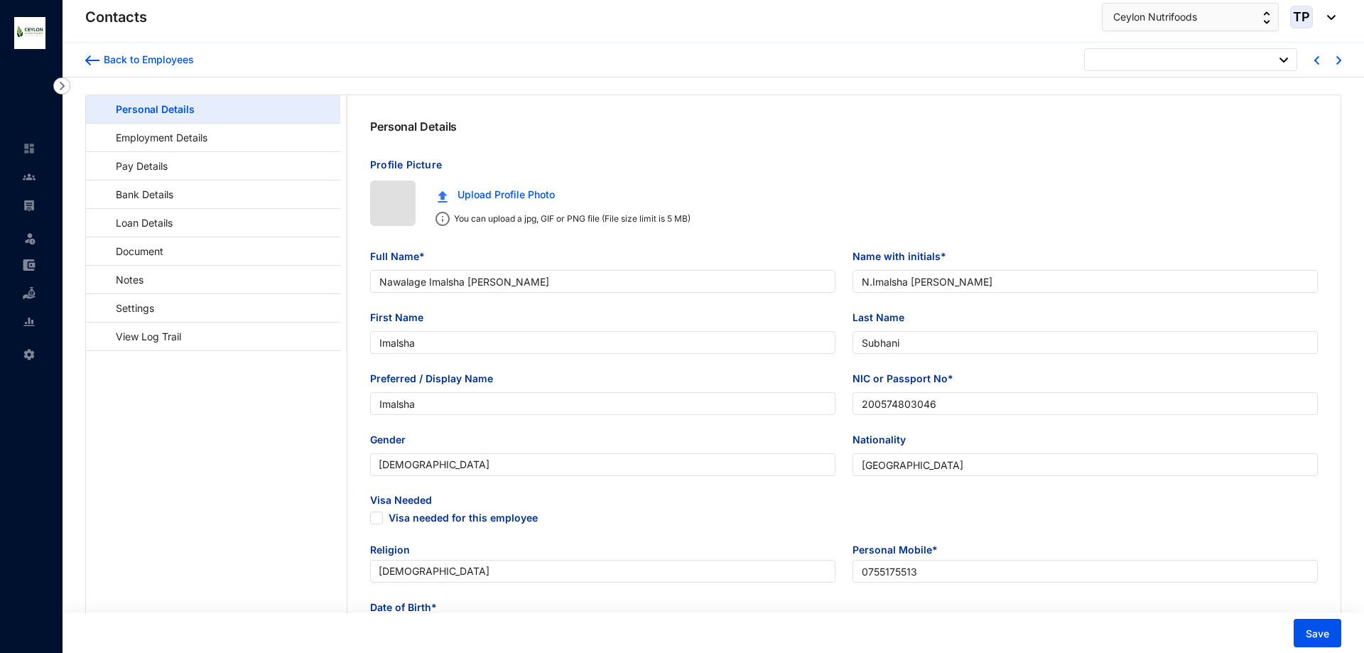
type input "[DATE]"
checkbox input "false"
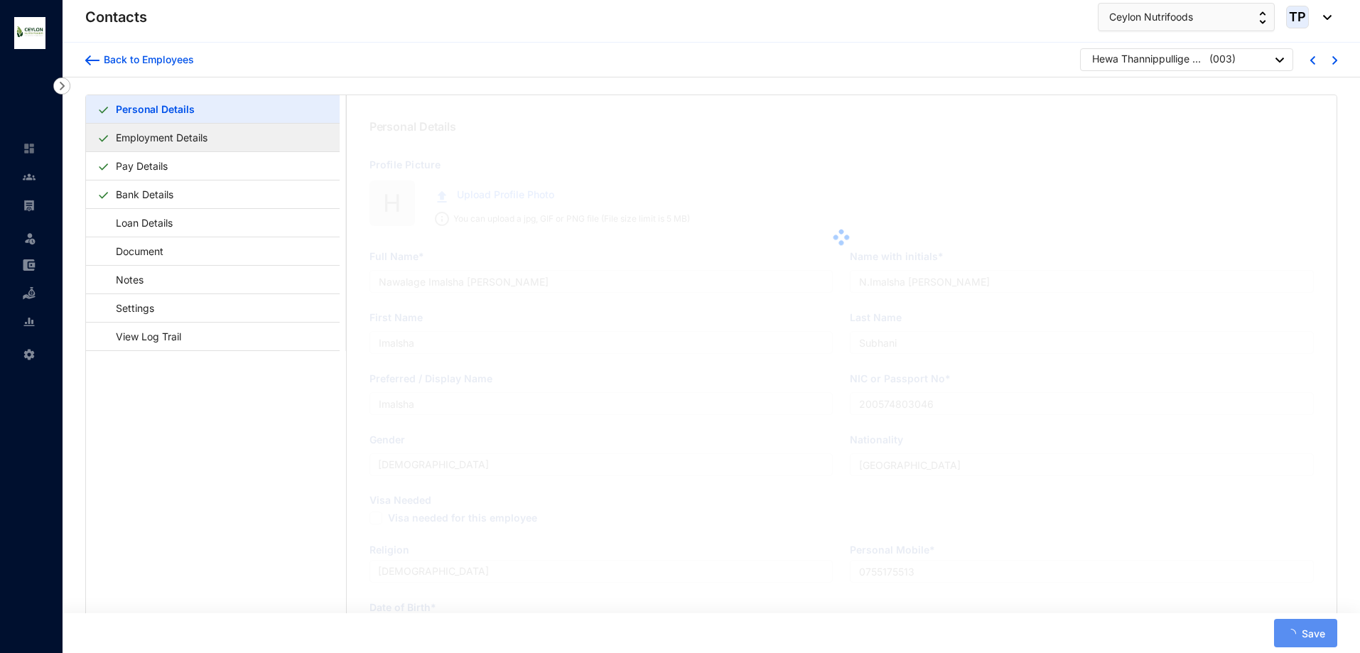
type input "Hewa Thannippullige Tharushi Randula"
type input "H.W.Tharushi Randula"
type input "Tharushi"
type input "Randula"
type input "Tharushi"
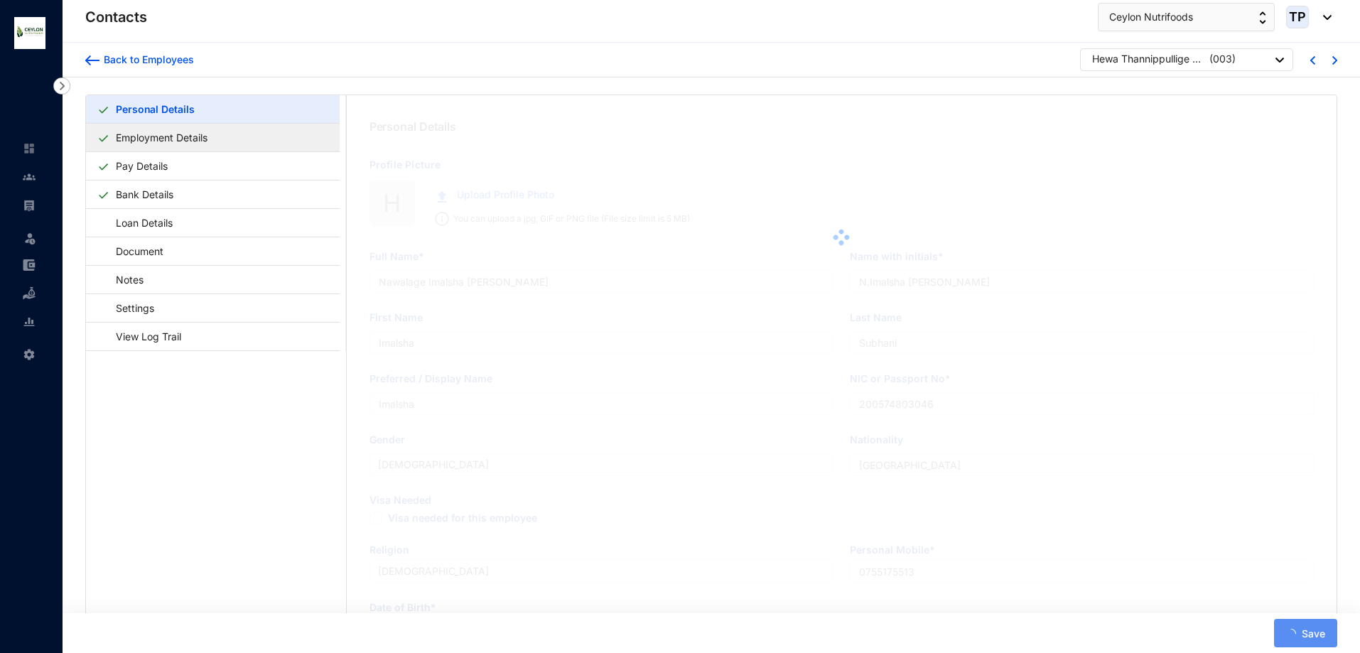
type input "2005883603869"
type input "0715510856"
type input "[STREET_ADDRESS]"
checkbox input "true"
type input "[DATE]"
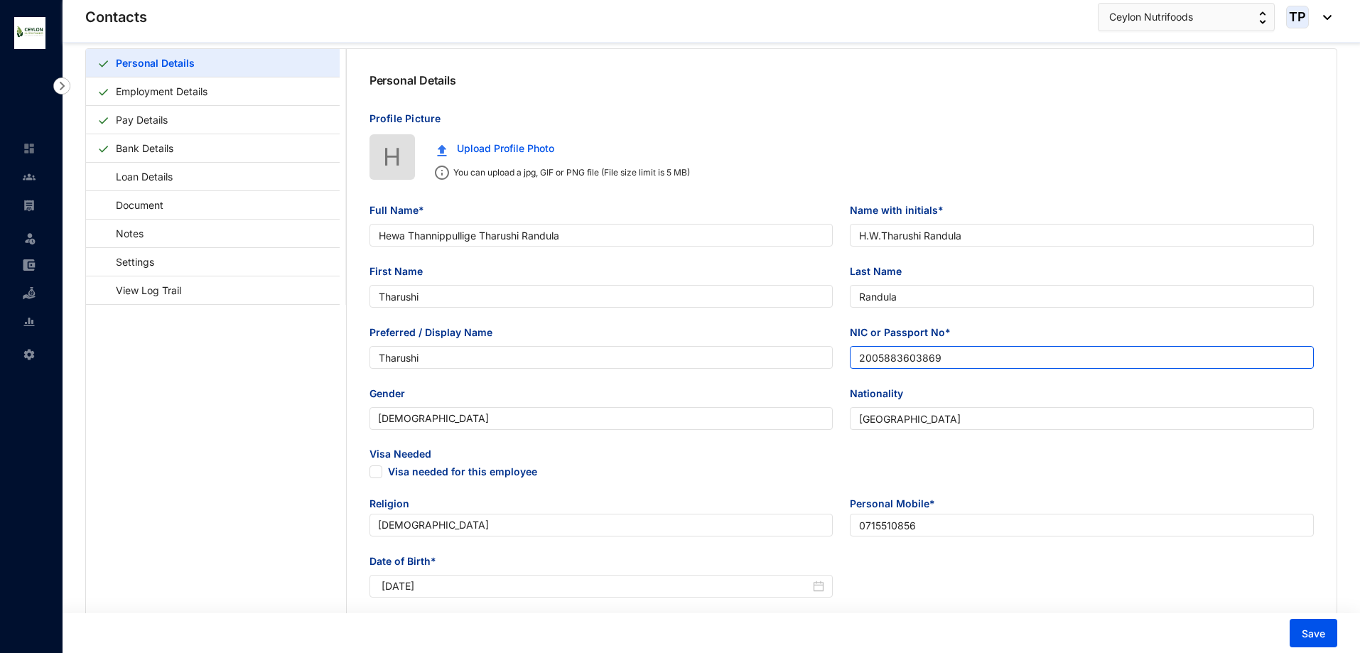
scroll to position [71, 0]
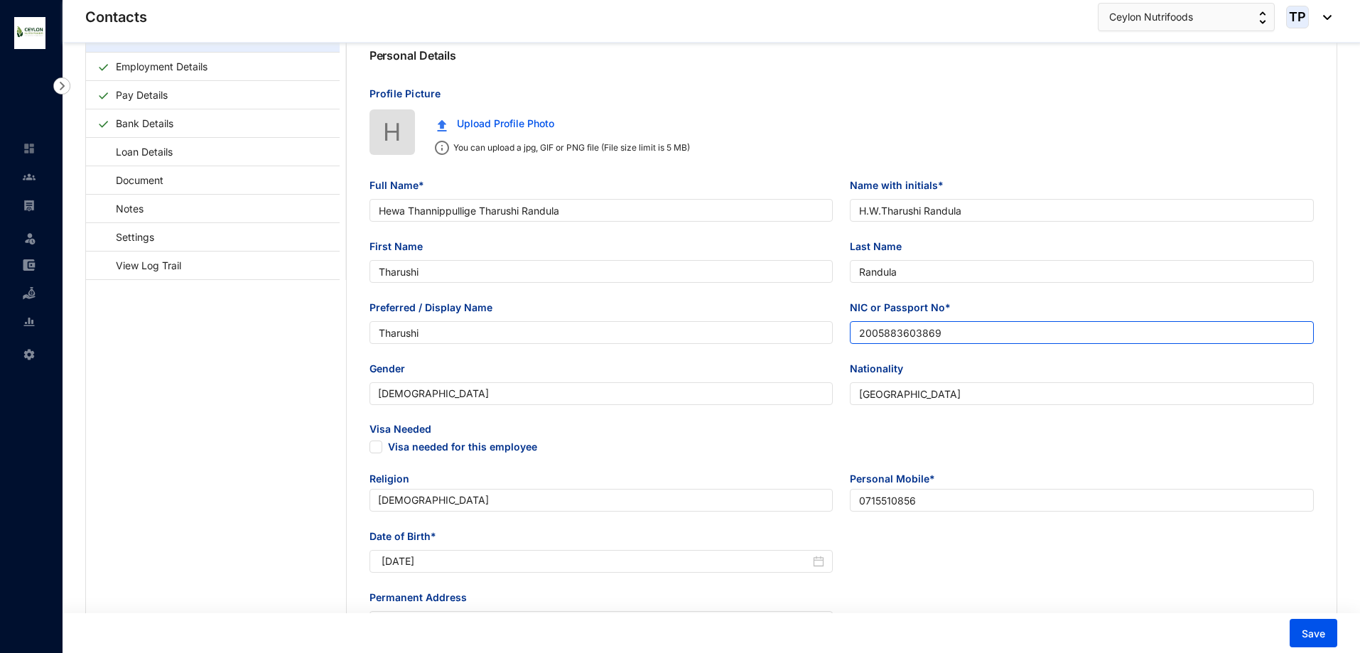
click at [893, 332] on input "2005883603869" at bounding box center [1082, 332] width 464 height 23
type input "200583603869"
click at [1324, 638] on span "Save" at bounding box center [1313, 634] width 23 height 14
click at [23, 183] on link at bounding box center [41, 177] width 36 height 14
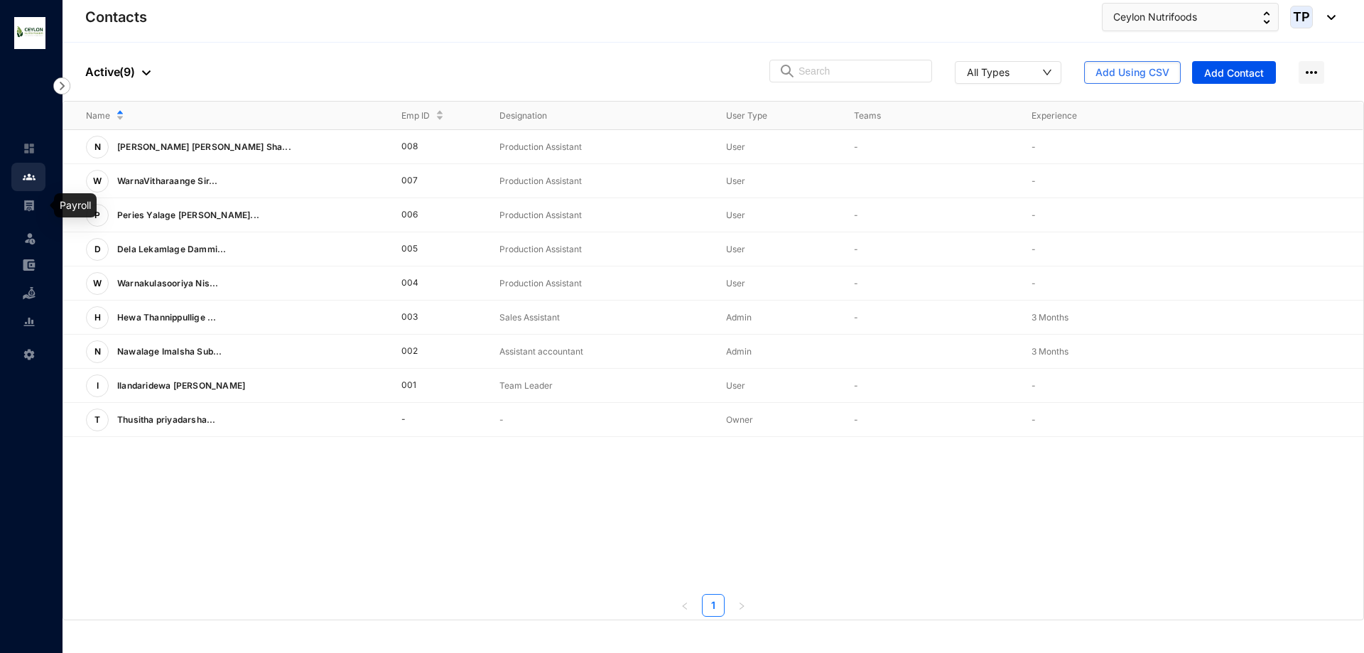
click at [25, 204] on img at bounding box center [29, 205] width 13 height 13
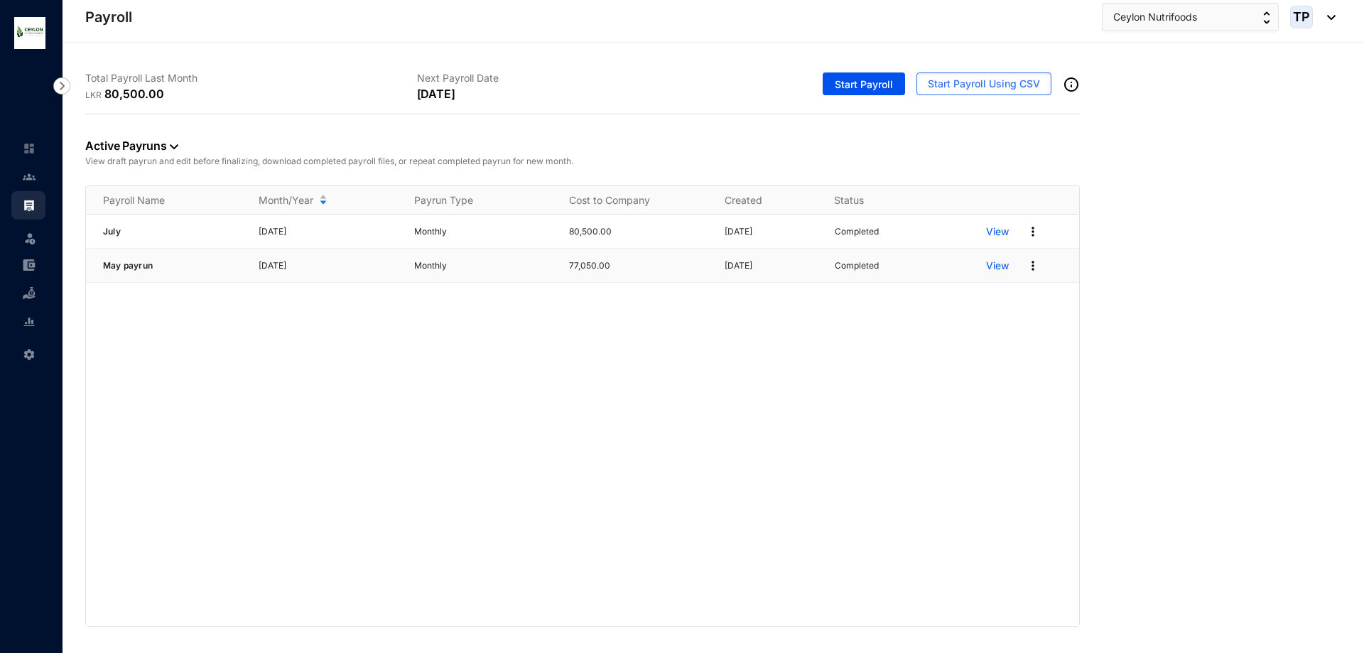
click at [998, 262] on p "View" at bounding box center [997, 266] width 23 height 14
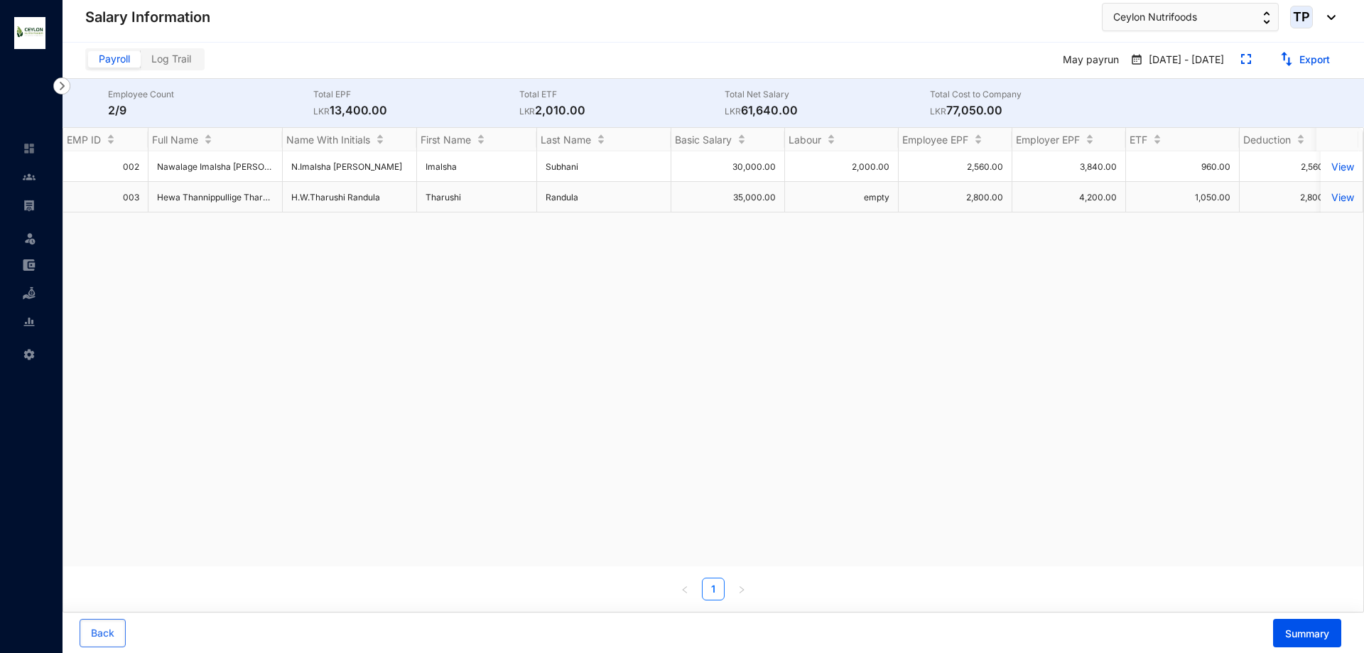
click at [1330, 196] on p "View" at bounding box center [1342, 197] width 25 height 12
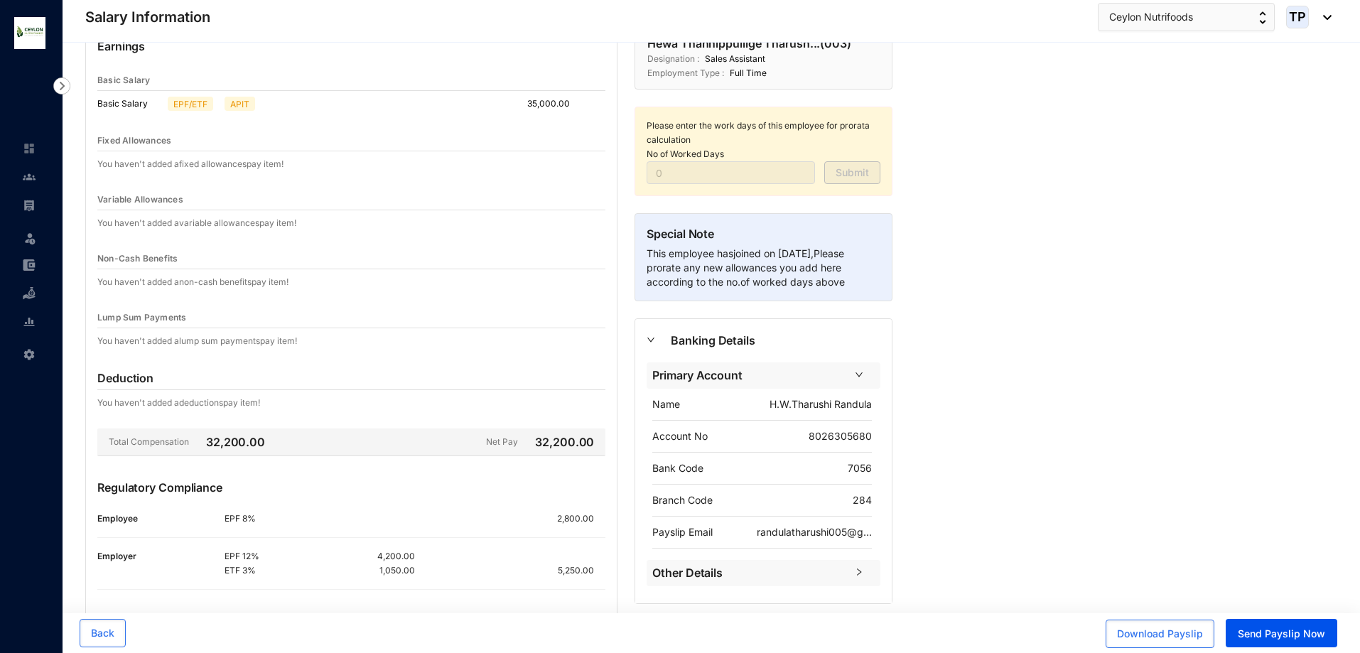
scroll to position [166, 0]
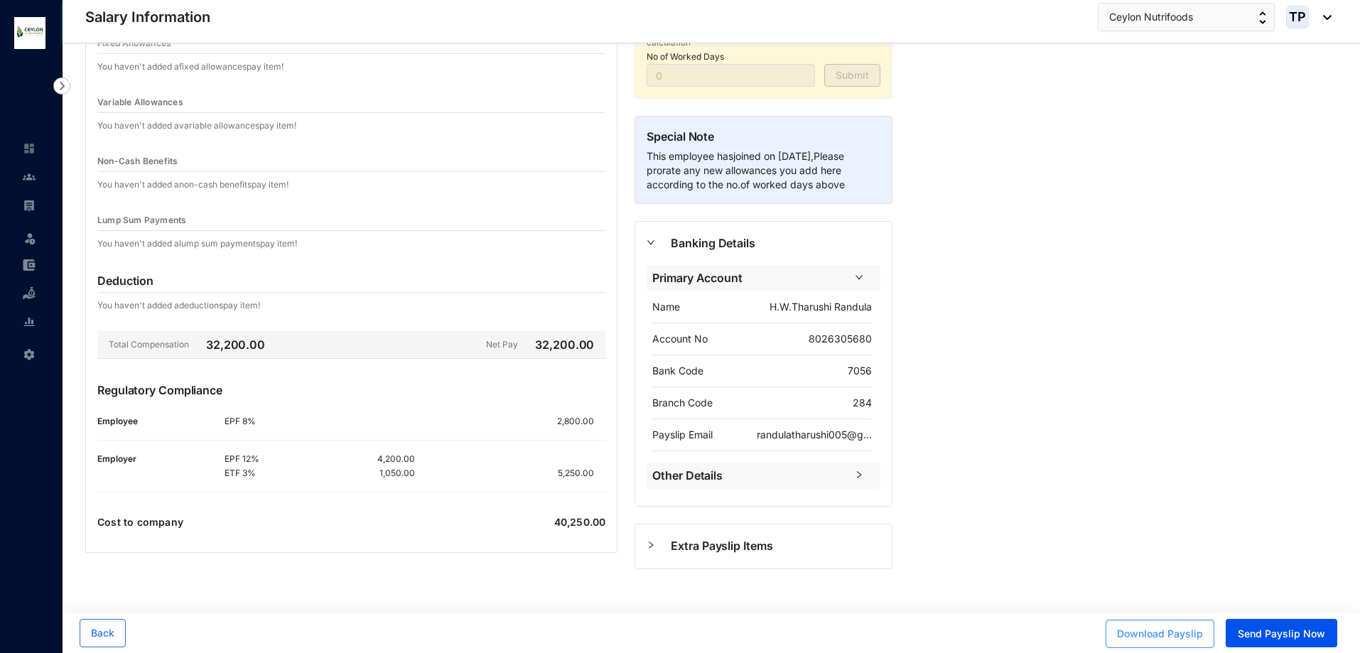
click at [1175, 637] on span "Download Payslip" at bounding box center [1160, 634] width 86 height 14
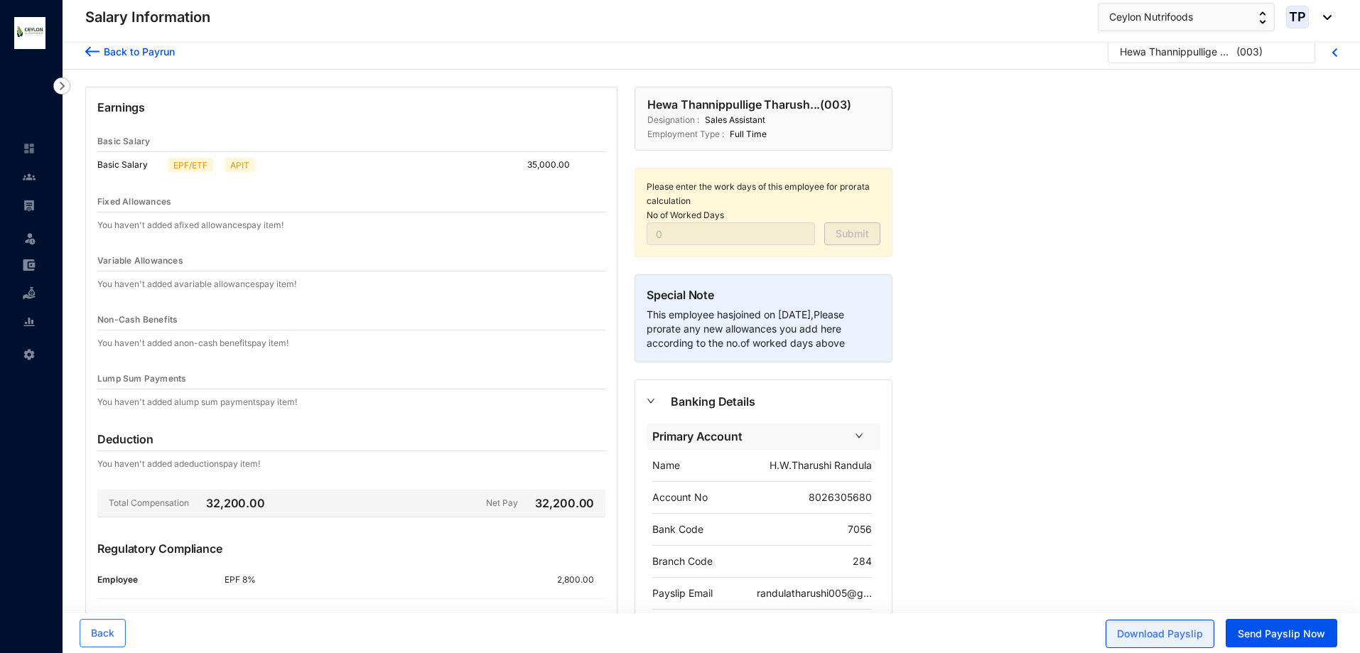
scroll to position [0, 0]
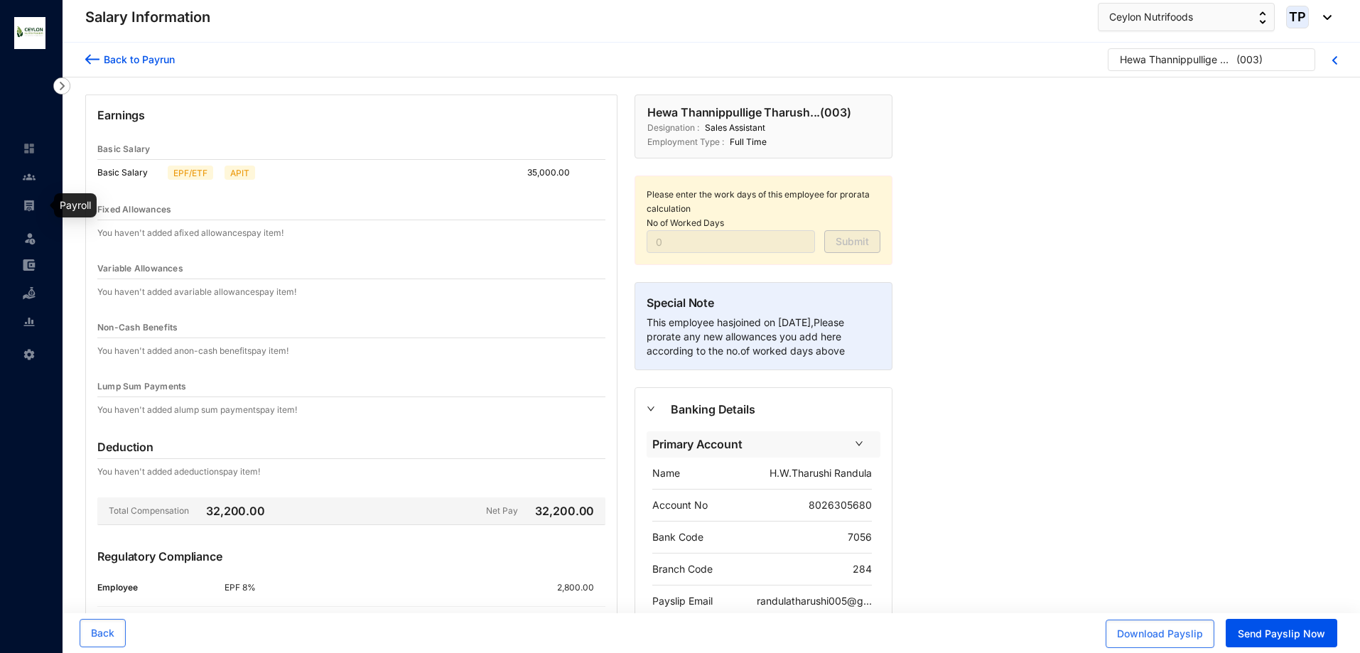
click at [23, 198] on link at bounding box center [41, 205] width 36 height 14
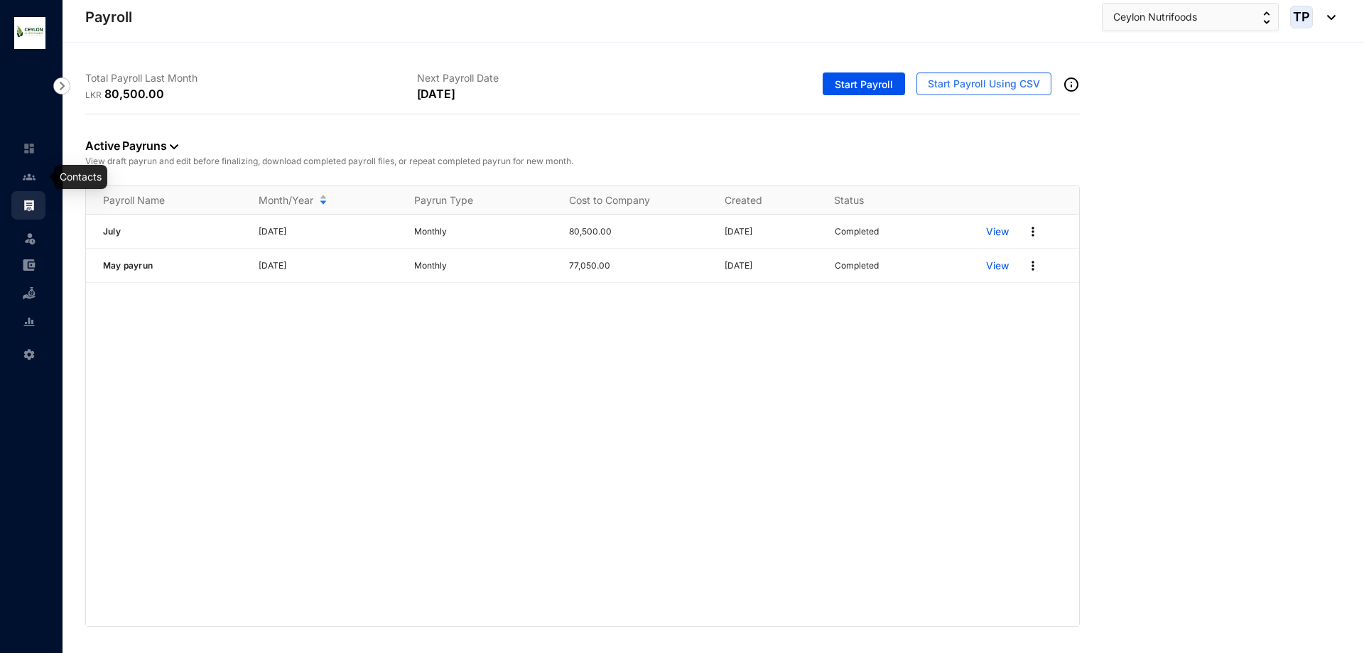
click at [28, 180] on img at bounding box center [29, 177] width 13 height 13
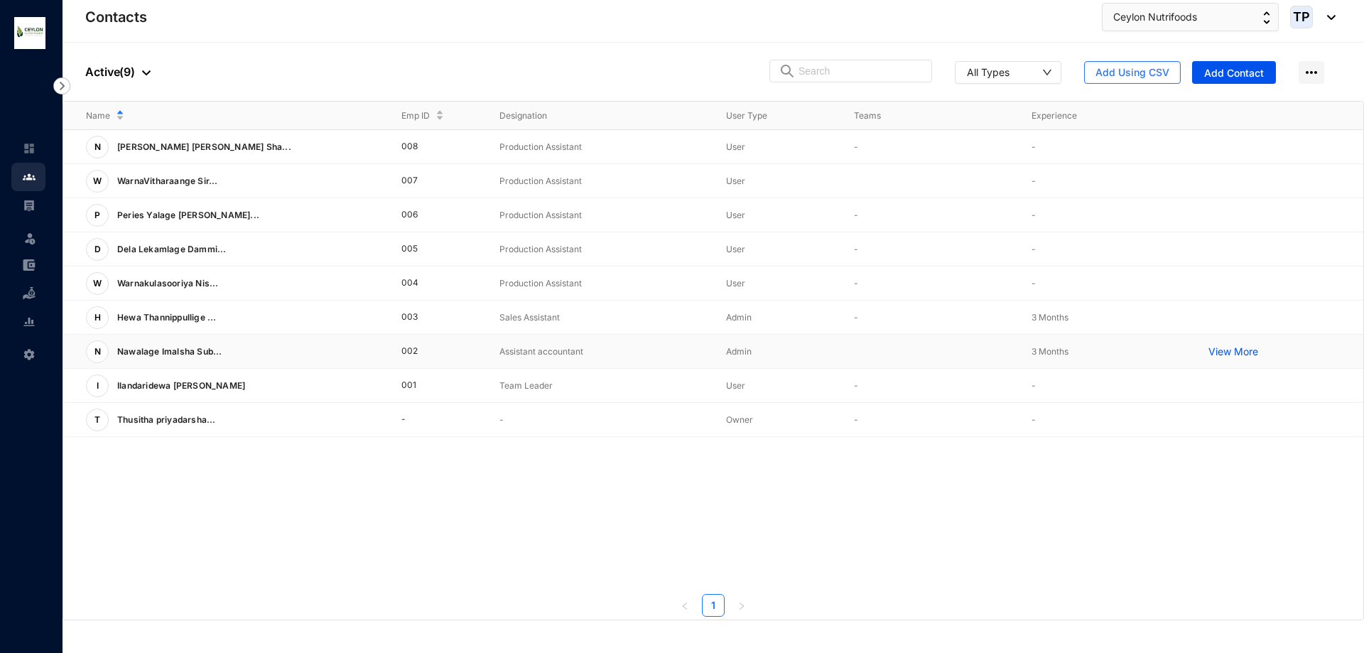
click at [1231, 359] on td "View More" at bounding box center [1275, 352] width 178 height 34
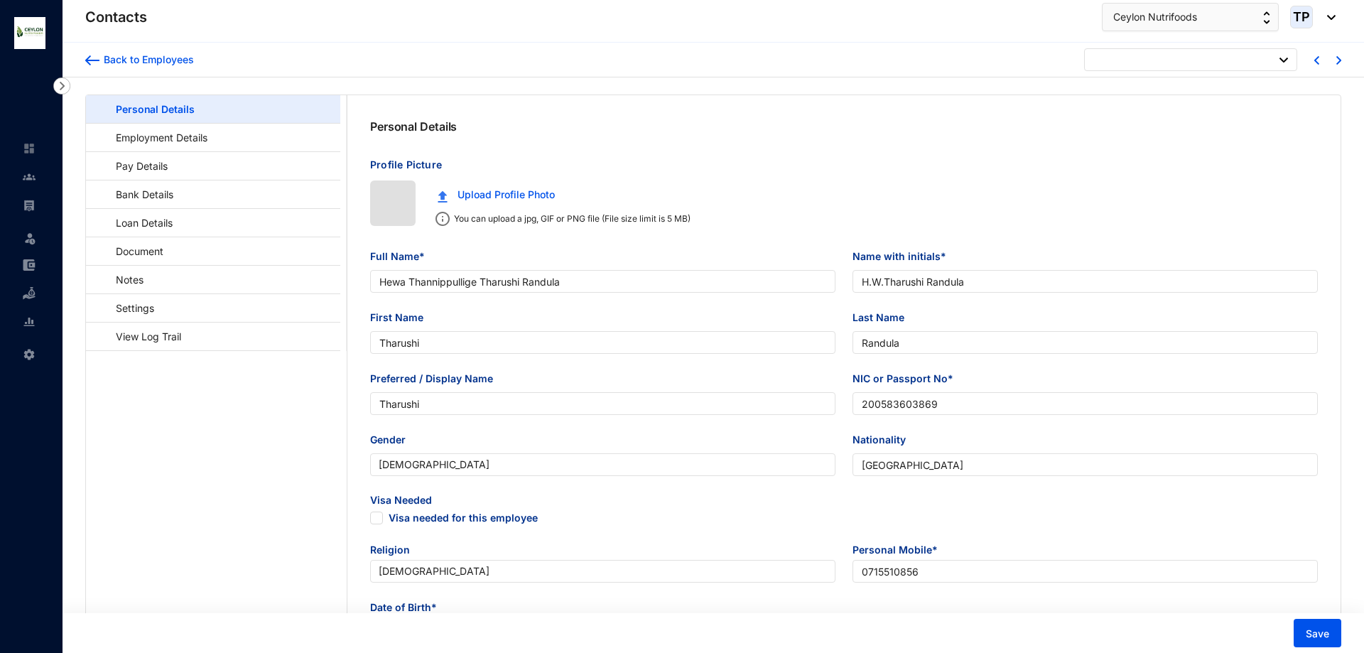
type input "[DATE]"
checkbox input "false"
type input "Nawalage Imalsha [PERSON_NAME]"
type input "N.Imalsha [PERSON_NAME]"
type input "Imalsha"
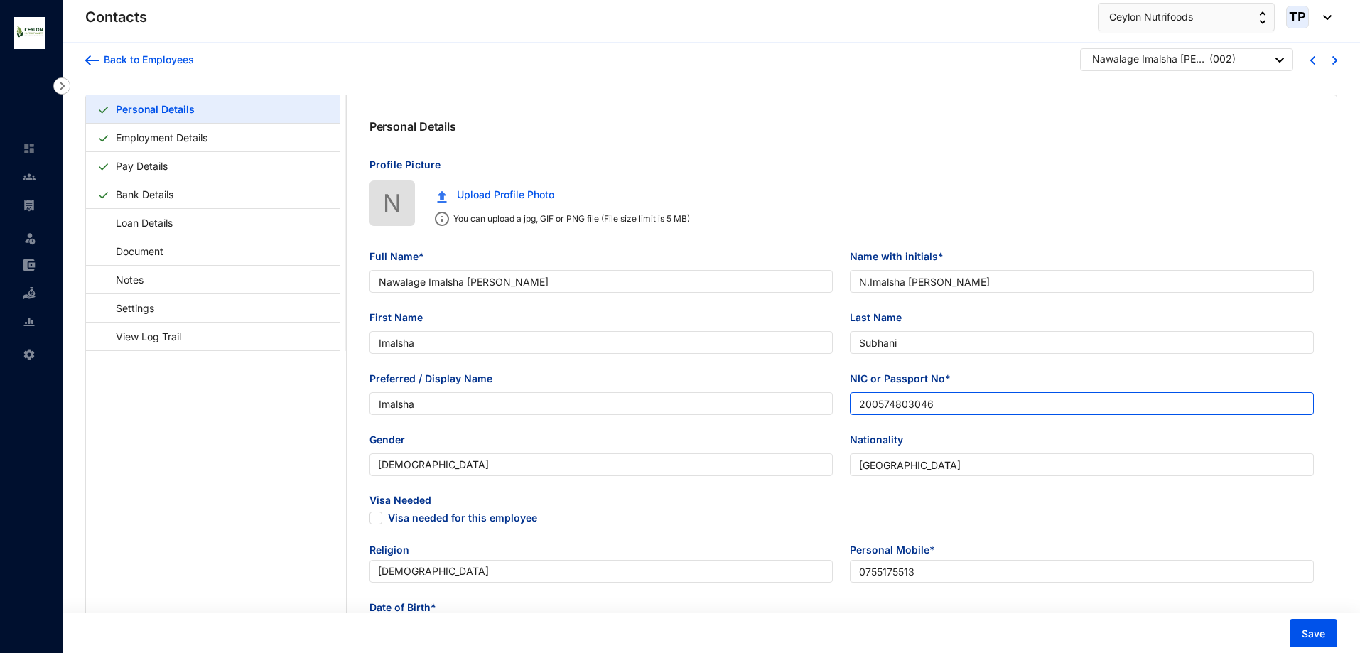
type input "Subhani"
type input "Imalsha"
type input "200574803046"
type input "0755175513"
type input "[STREET_ADDRESS]"
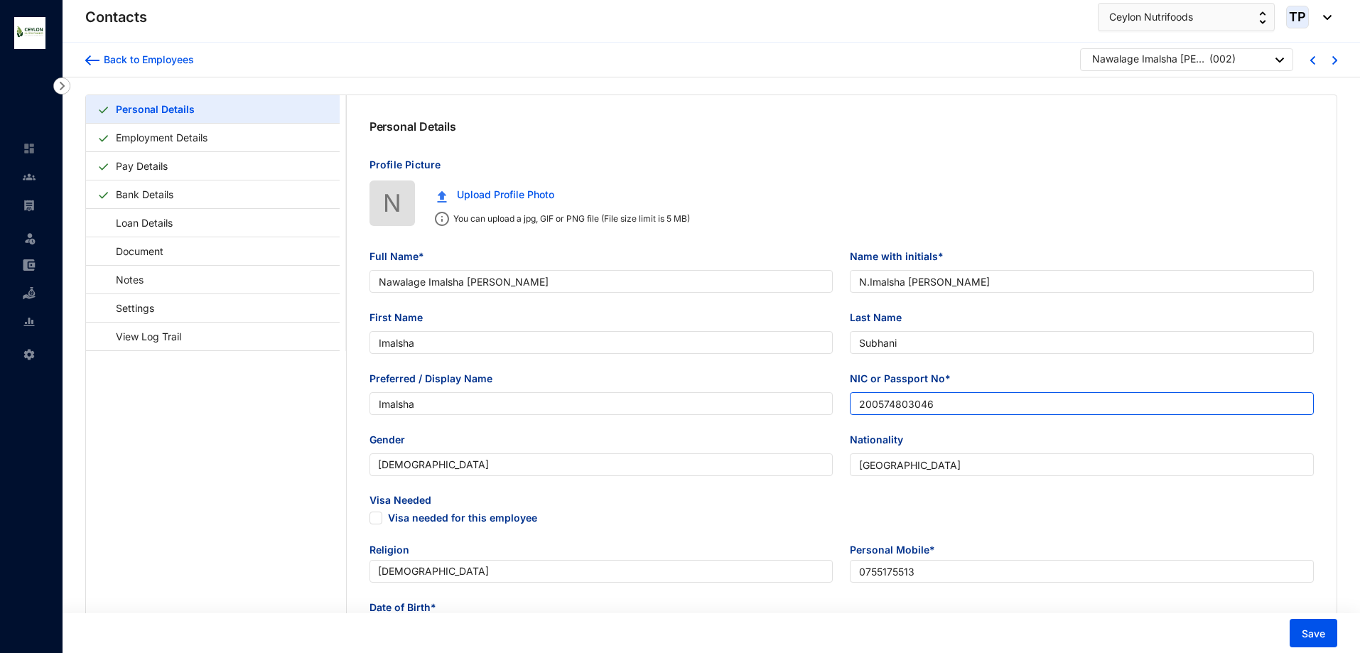
checkbox input "true"
type input "[PERSON_NAME]"
type input "Father"
type input "0752812251"
type input "[DATE]"
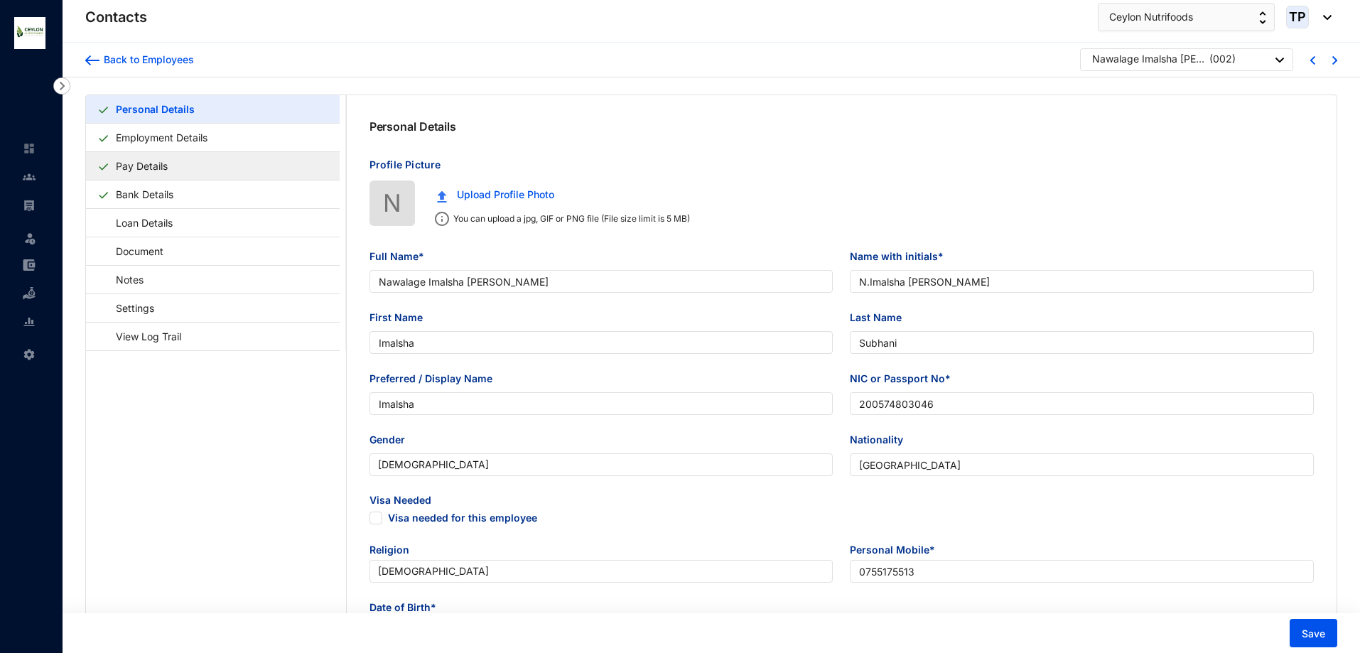
click at [173, 165] on link "Pay Details" at bounding box center [141, 165] width 63 height 29
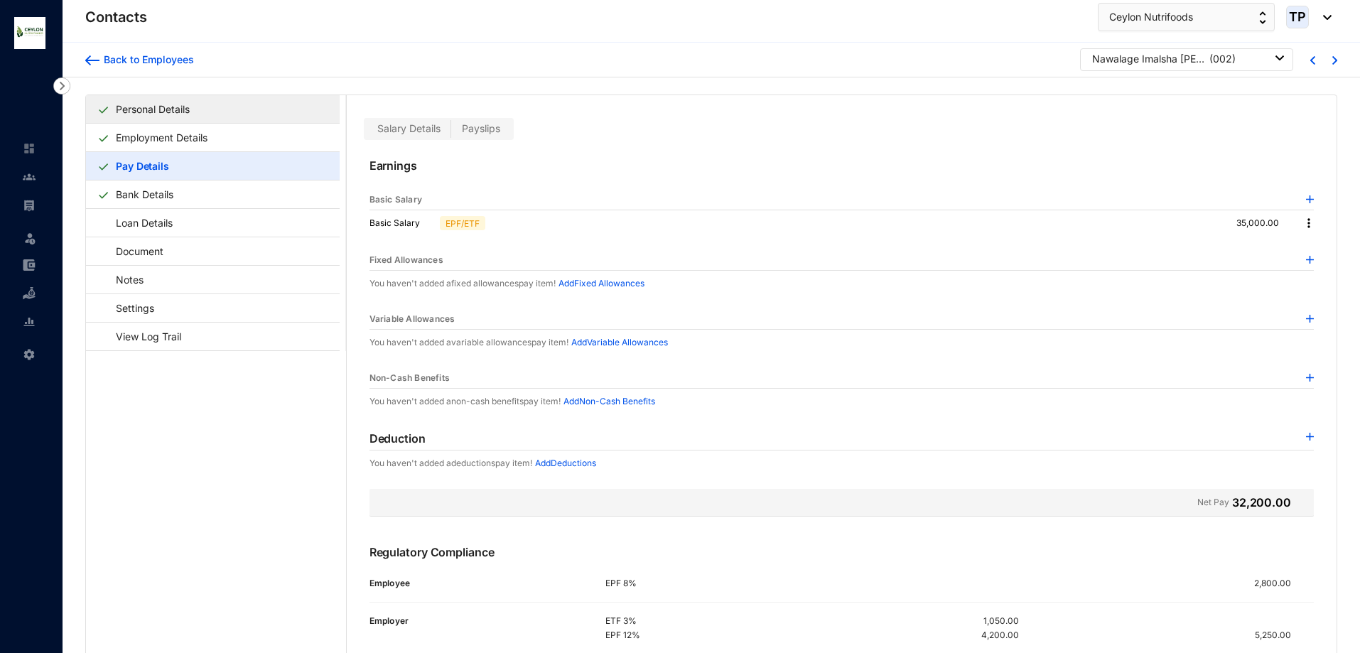
click at [195, 102] on link "Personal Details" at bounding box center [152, 109] width 85 height 29
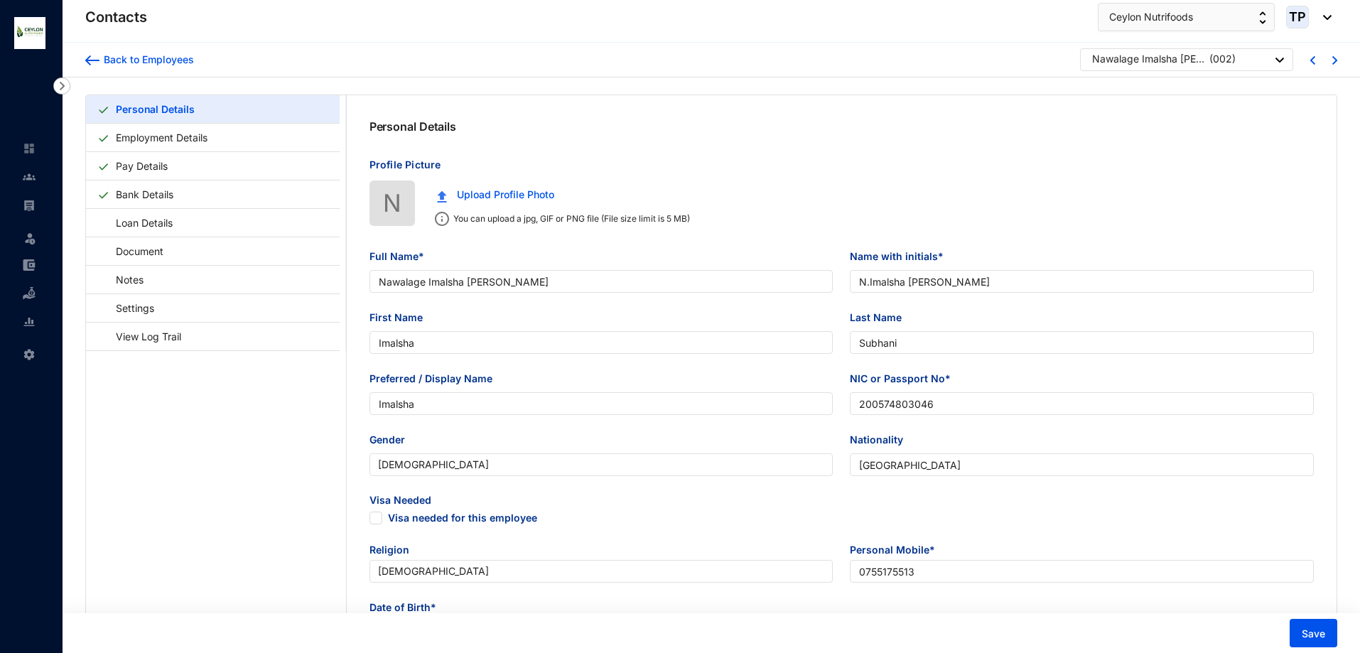
type input "[DATE]"
click at [1319, 631] on span "Save" at bounding box center [1313, 634] width 23 height 14
